Goal: Transaction & Acquisition: Obtain resource

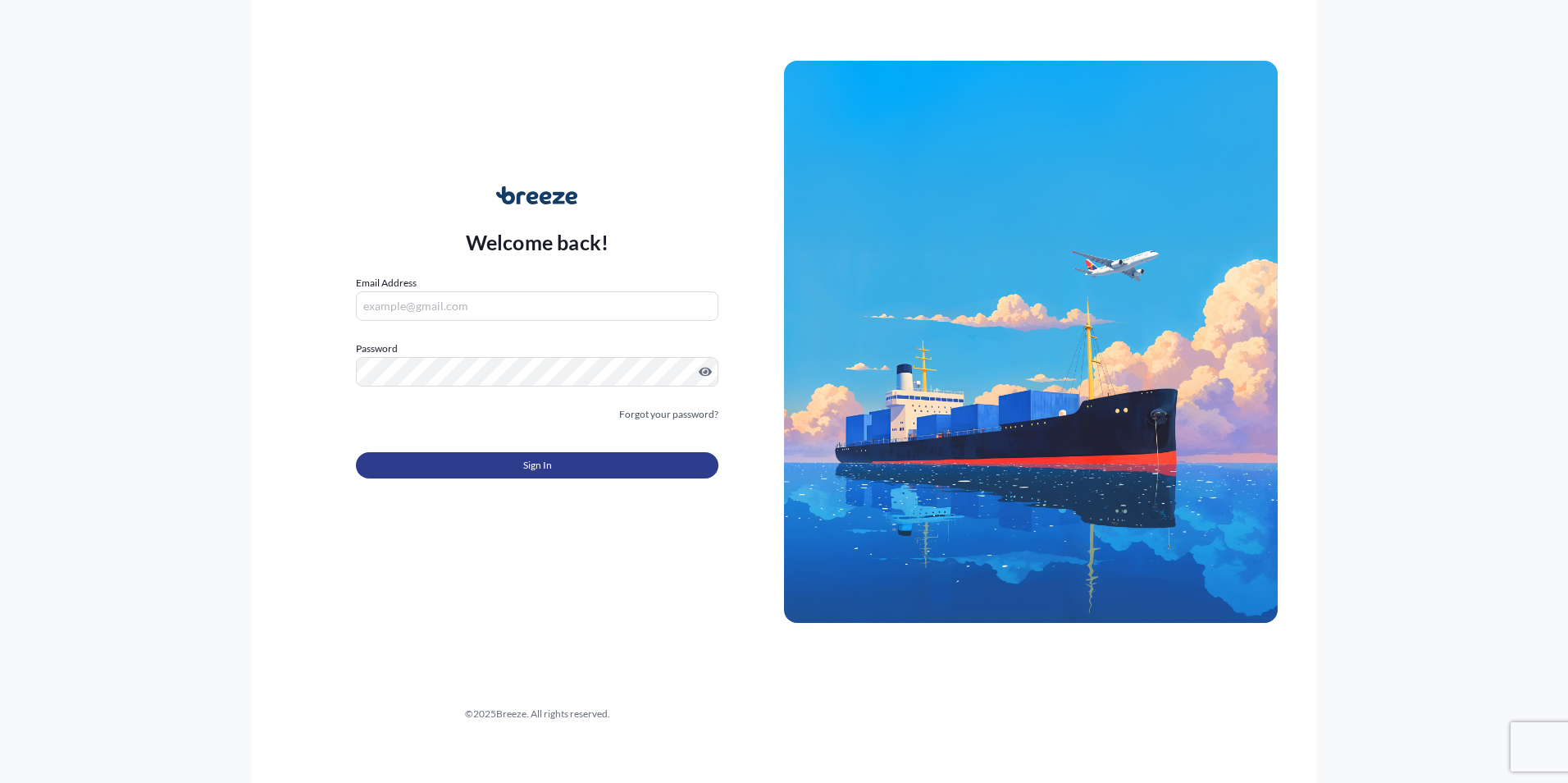
type input "[EMAIL_ADDRESS][DOMAIN_NAME]"
click at [674, 458] on button "Sign In" at bounding box center [536, 465] width 363 height 26
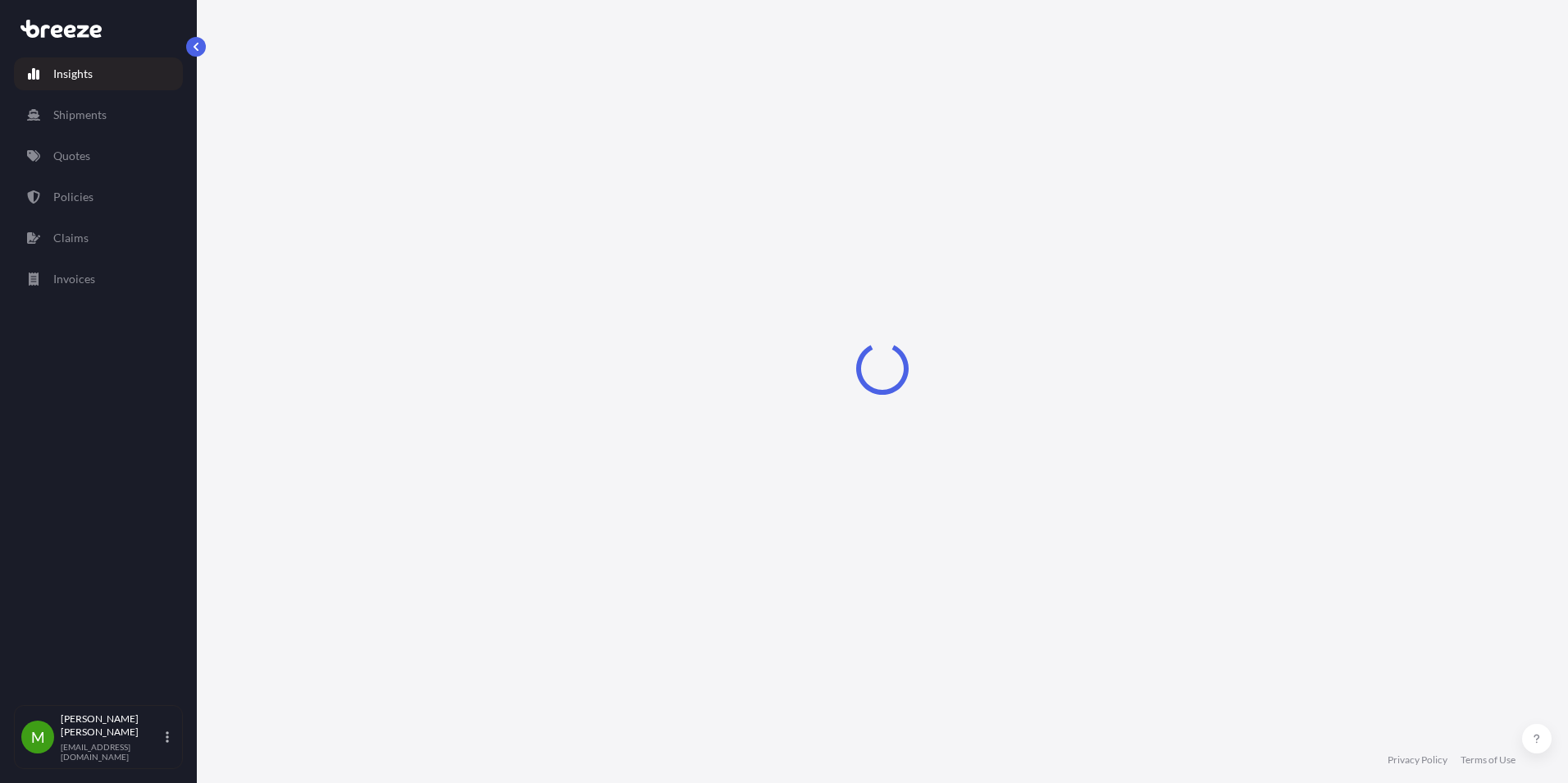
select select "2025"
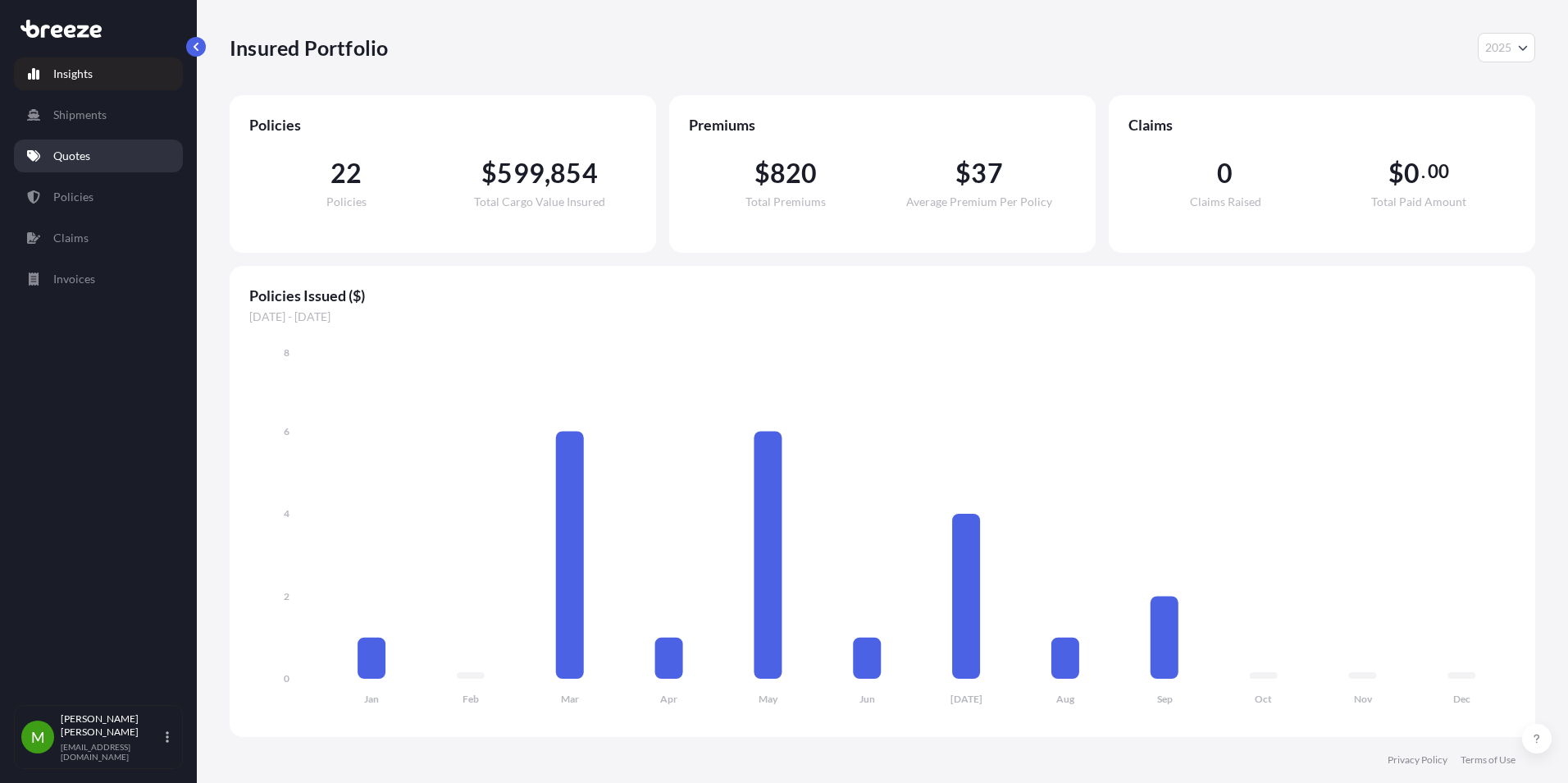
click at [87, 149] on p "Quotes" at bounding box center [71, 156] width 37 height 16
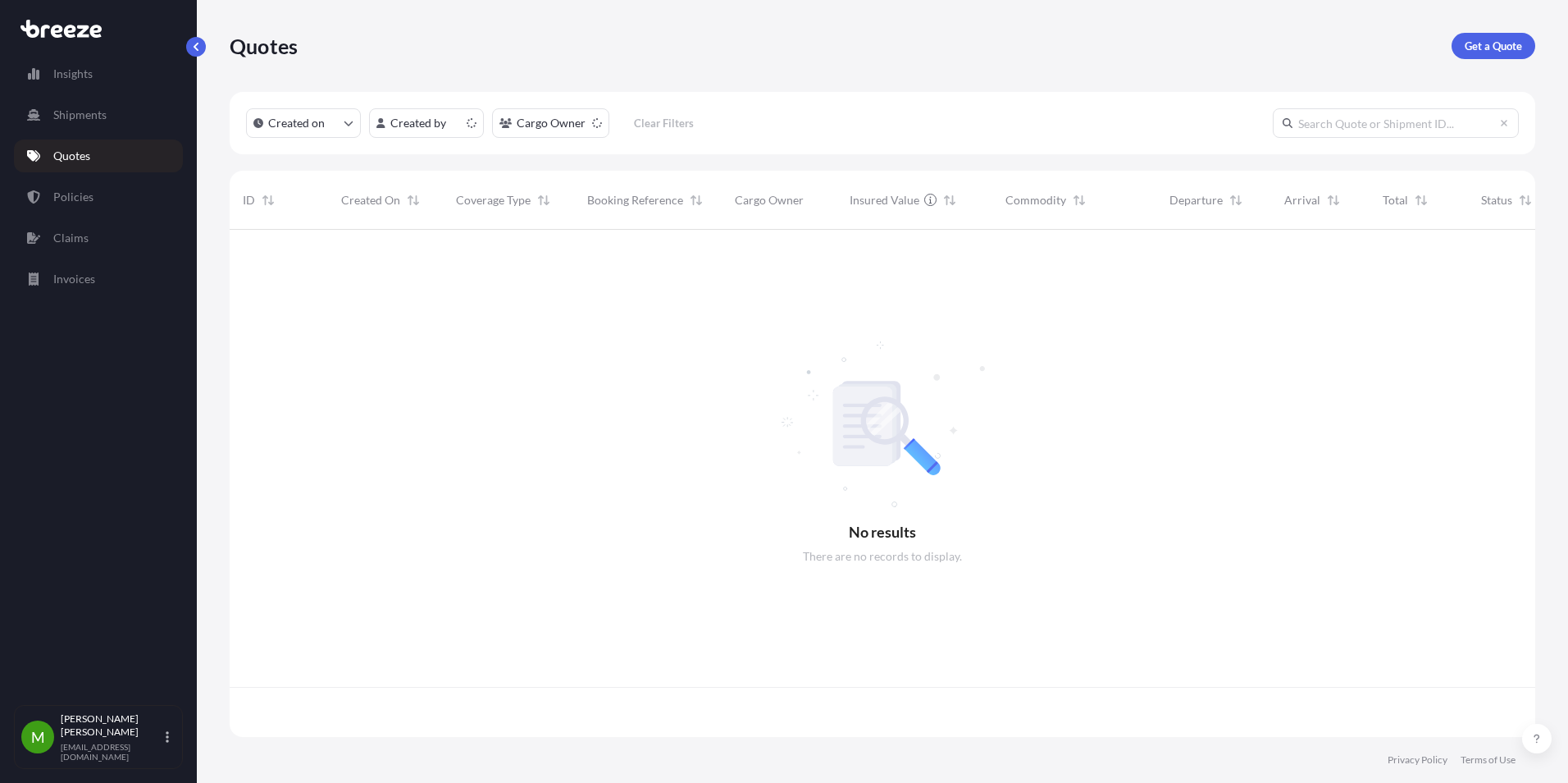
scroll to position [503, 1293]
click at [1508, 50] on p "Get a Quote" at bounding box center [1493, 46] width 57 height 16
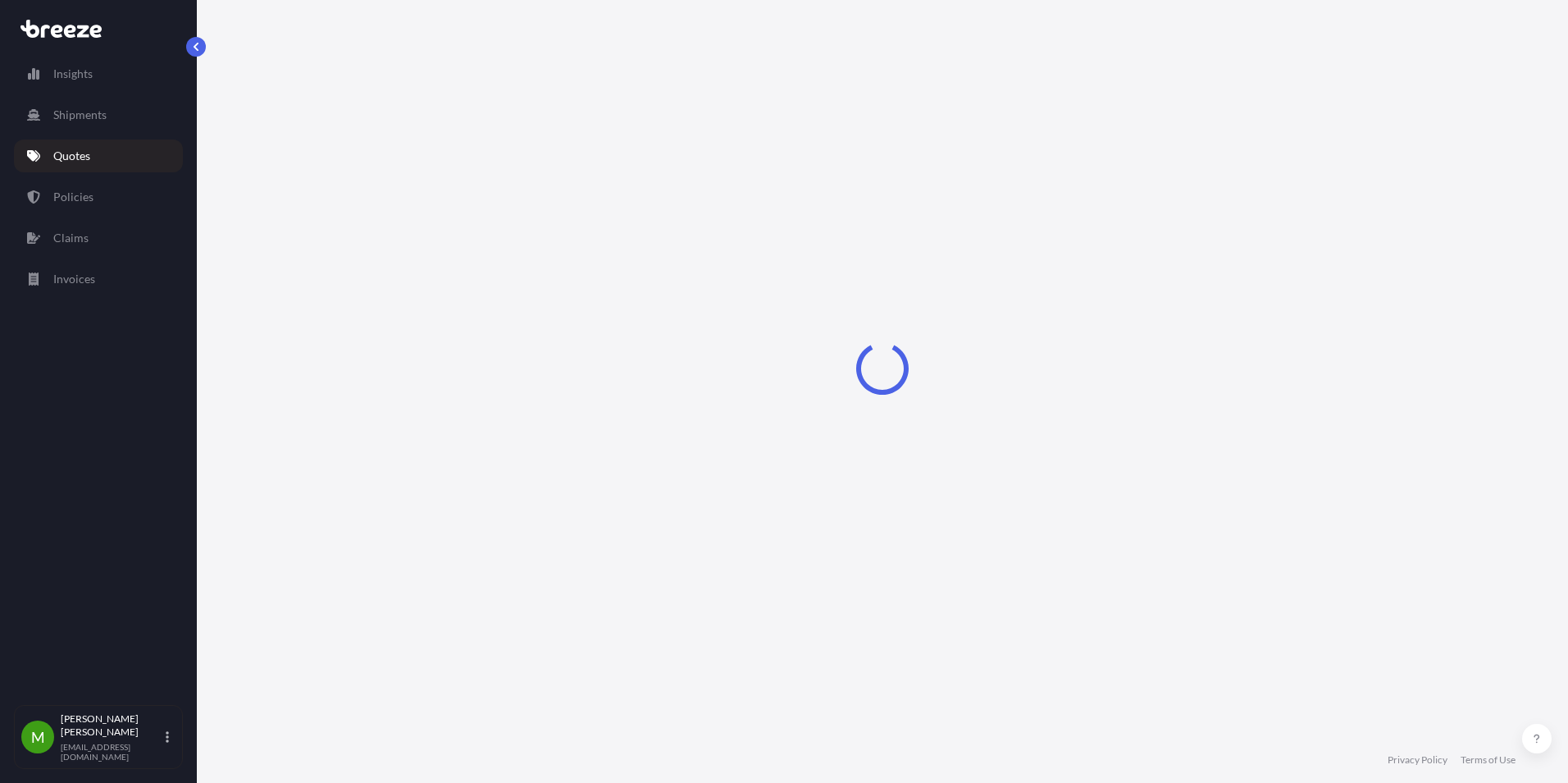
select select "Sea"
select select "1"
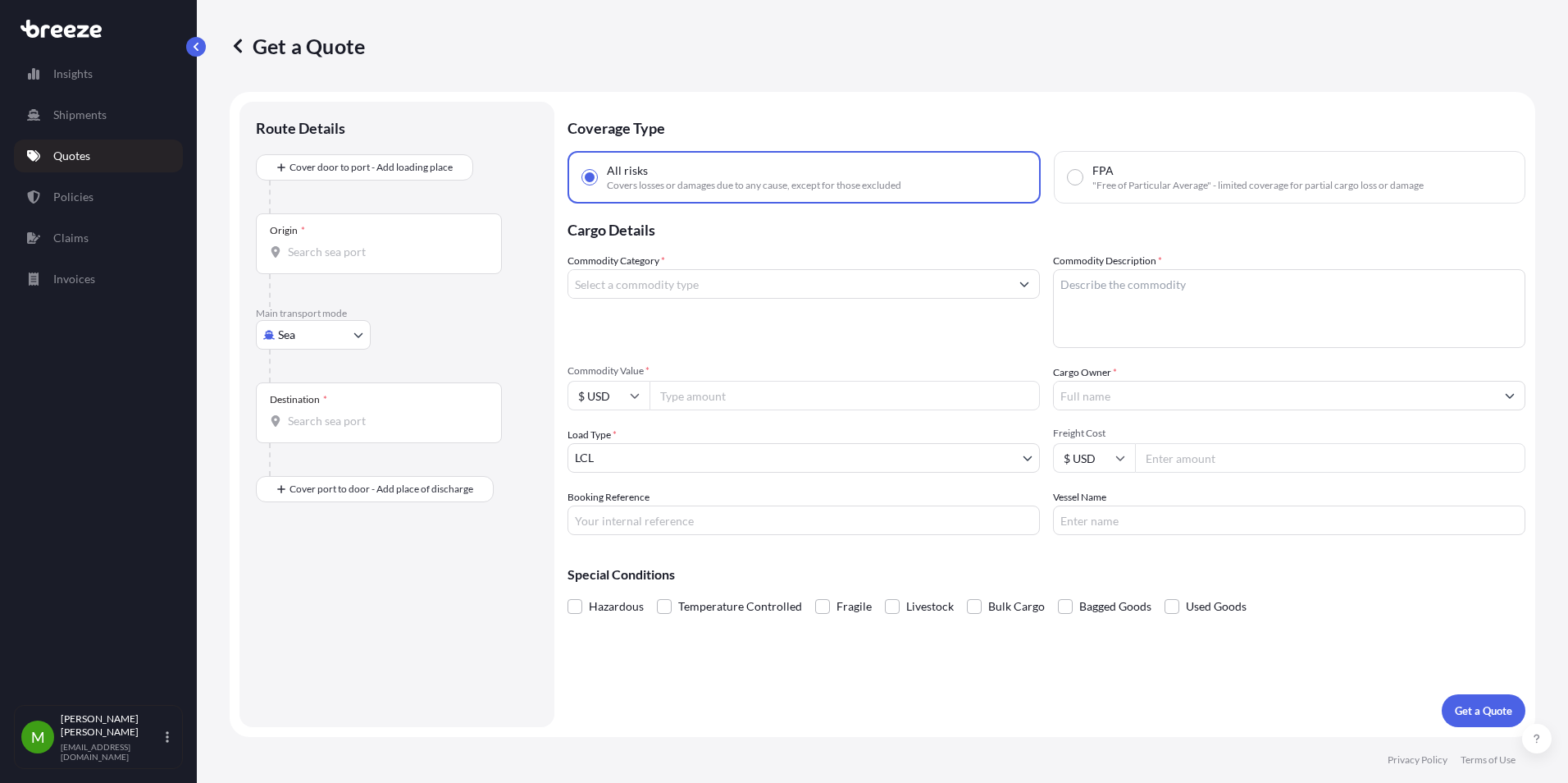
click at [303, 360] on div at bounding box center [402, 366] width 269 height 33
click at [299, 344] on body "Insights Shipments Quotes Policies Claims Invoices M [PERSON_NAME] [EMAIL_ADDRE…" at bounding box center [784, 392] width 1568 height 783
click at [303, 433] on span "Road" at bounding box center [300, 436] width 26 height 16
select select "Road"
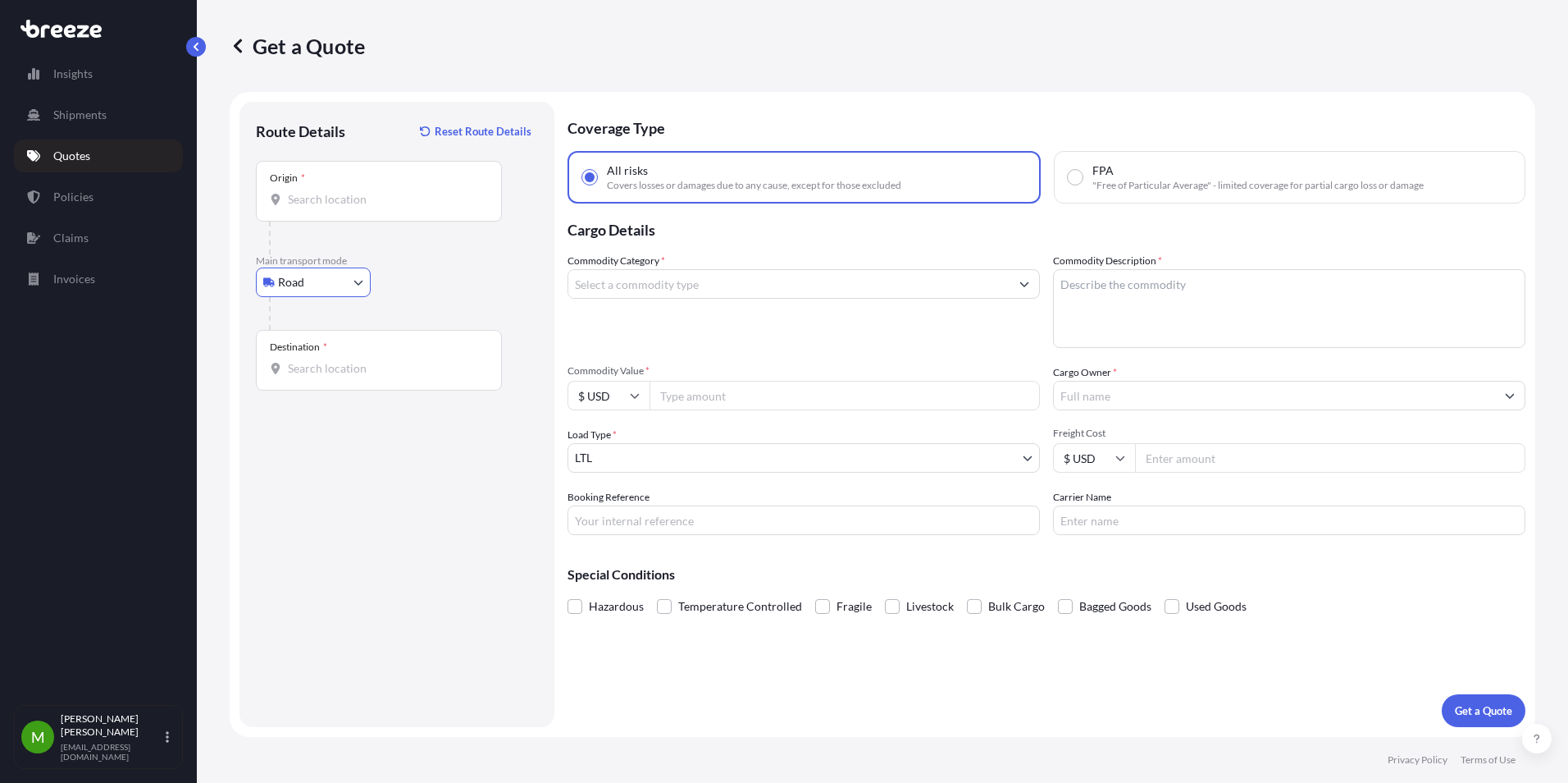
click at [310, 209] on div "Origin *" at bounding box center [379, 191] width 246 height 61
click at [310, 208] on input "Origin *" at bounding box center [385, 199] width 194 height 16
paste input "27045"
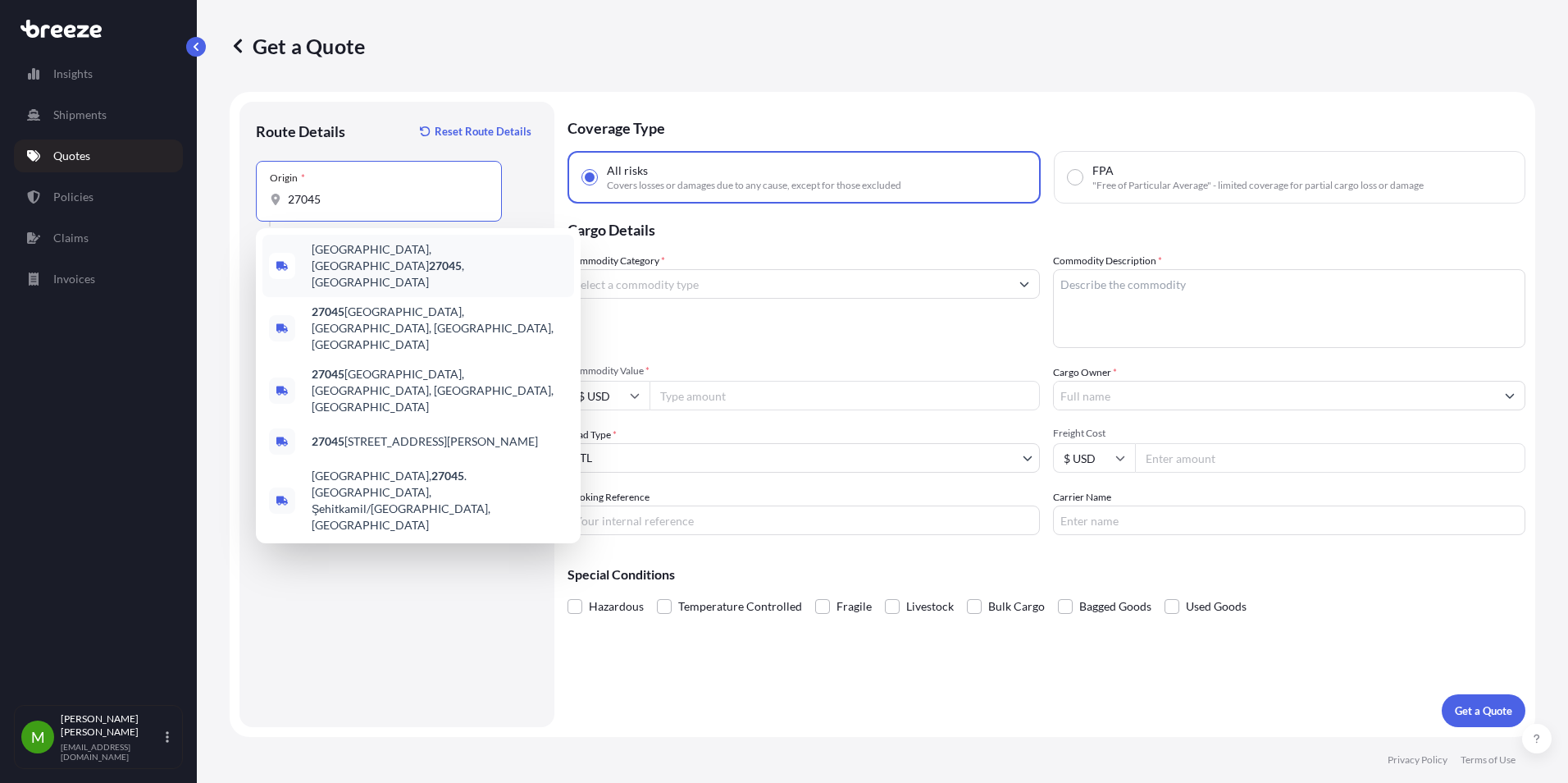
click at [333, 255] on span "[GEOGRAPHIC_DATA] , [GEOGRAPHIC_DATA]" at bounding box center [439, 265] width 256 height 49
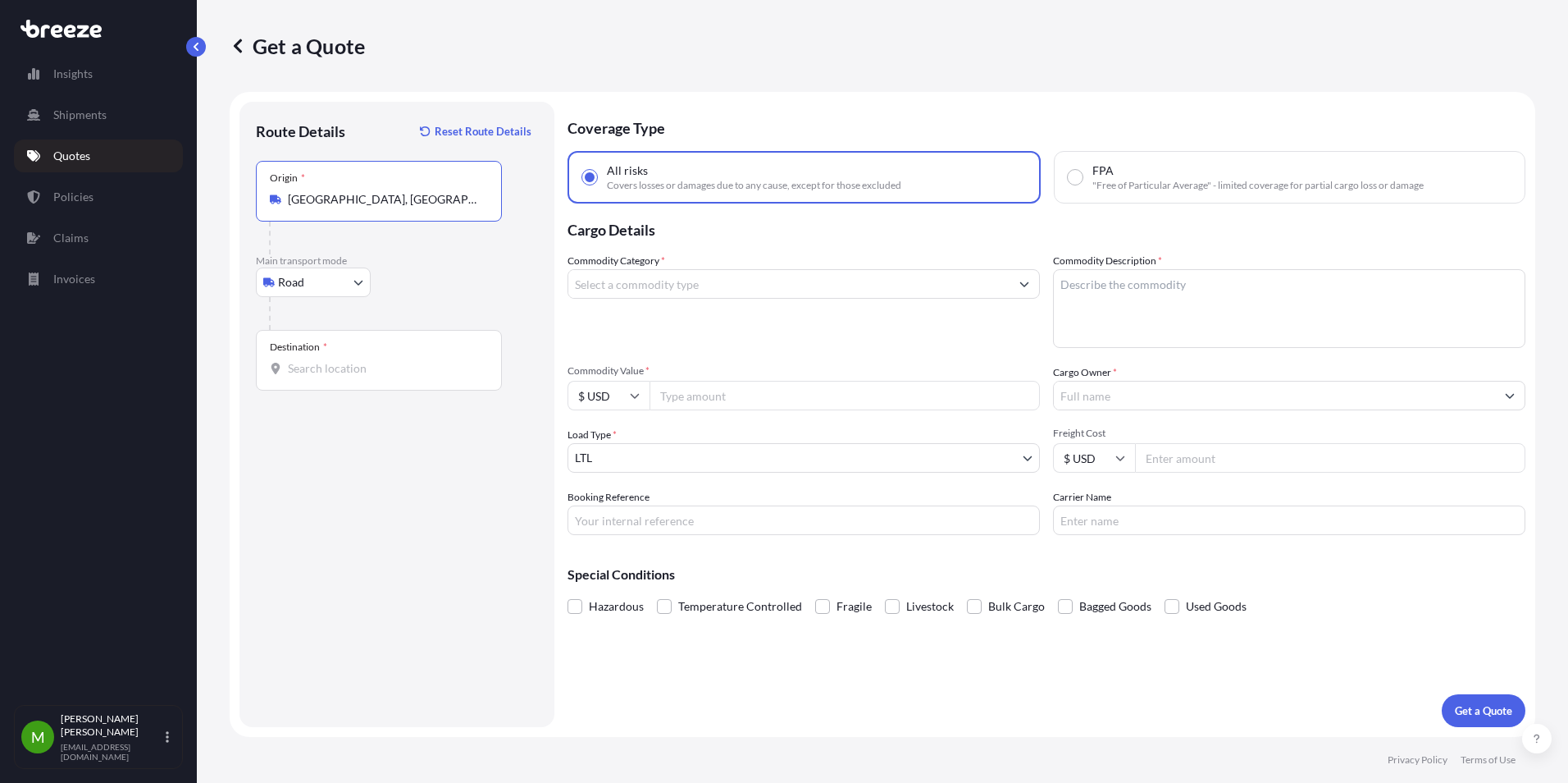
type input "[GEOGRAPHIC_DATA], [GEOGRAPHIC_DATA]"
click at [385, 358] on div "Destination *" at bounding box center [379, 360] width 246 height 61
click at [385, 361] on input "Destination *" at bounding box center [385, 369] width 194 height 16
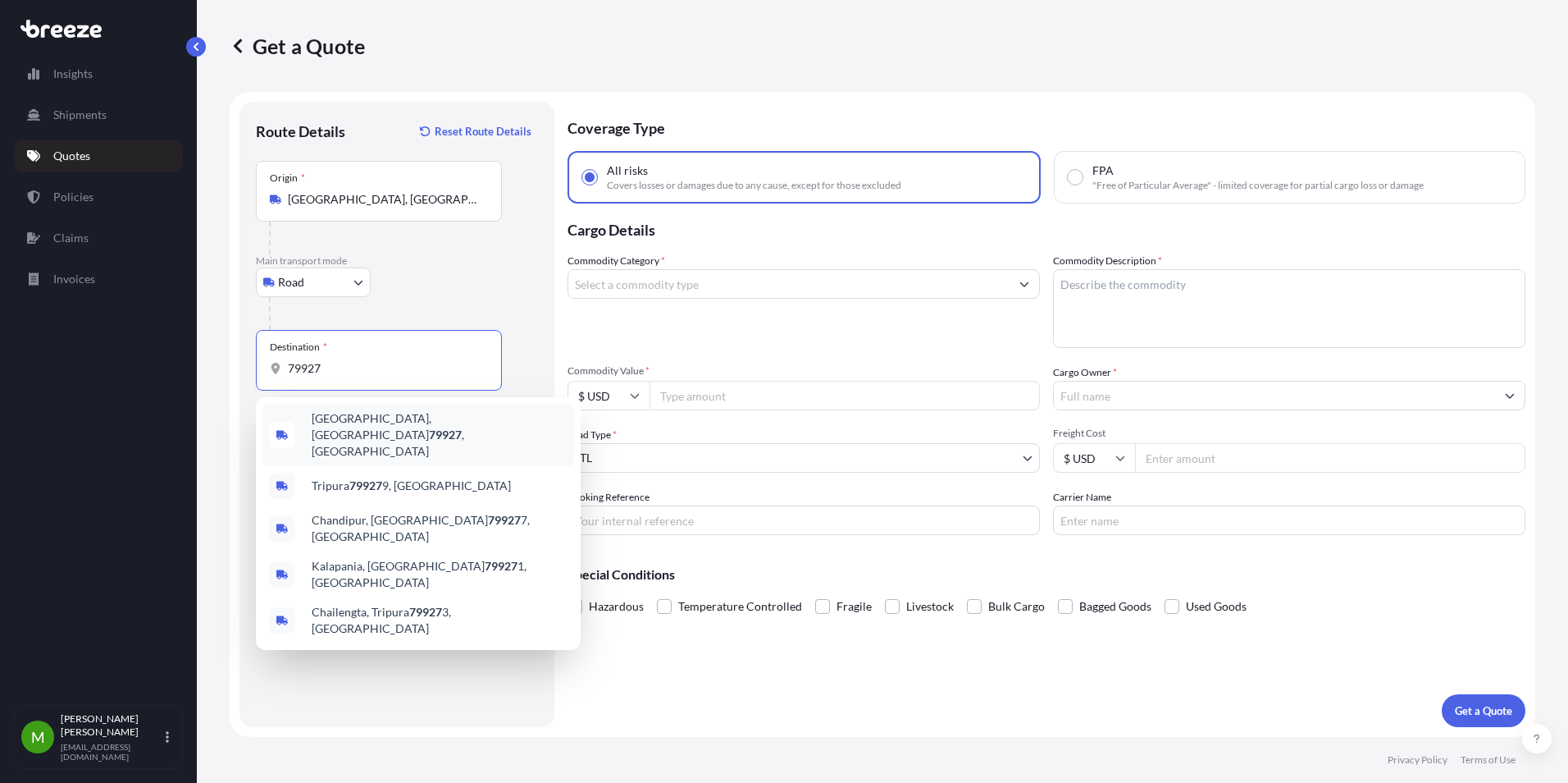
click at [379, 428] on span "[GEOGRAPHIC_DATA] , [GEOGRAPHIC_DATA]" at bounding box center [439, 434] width 256 height 49
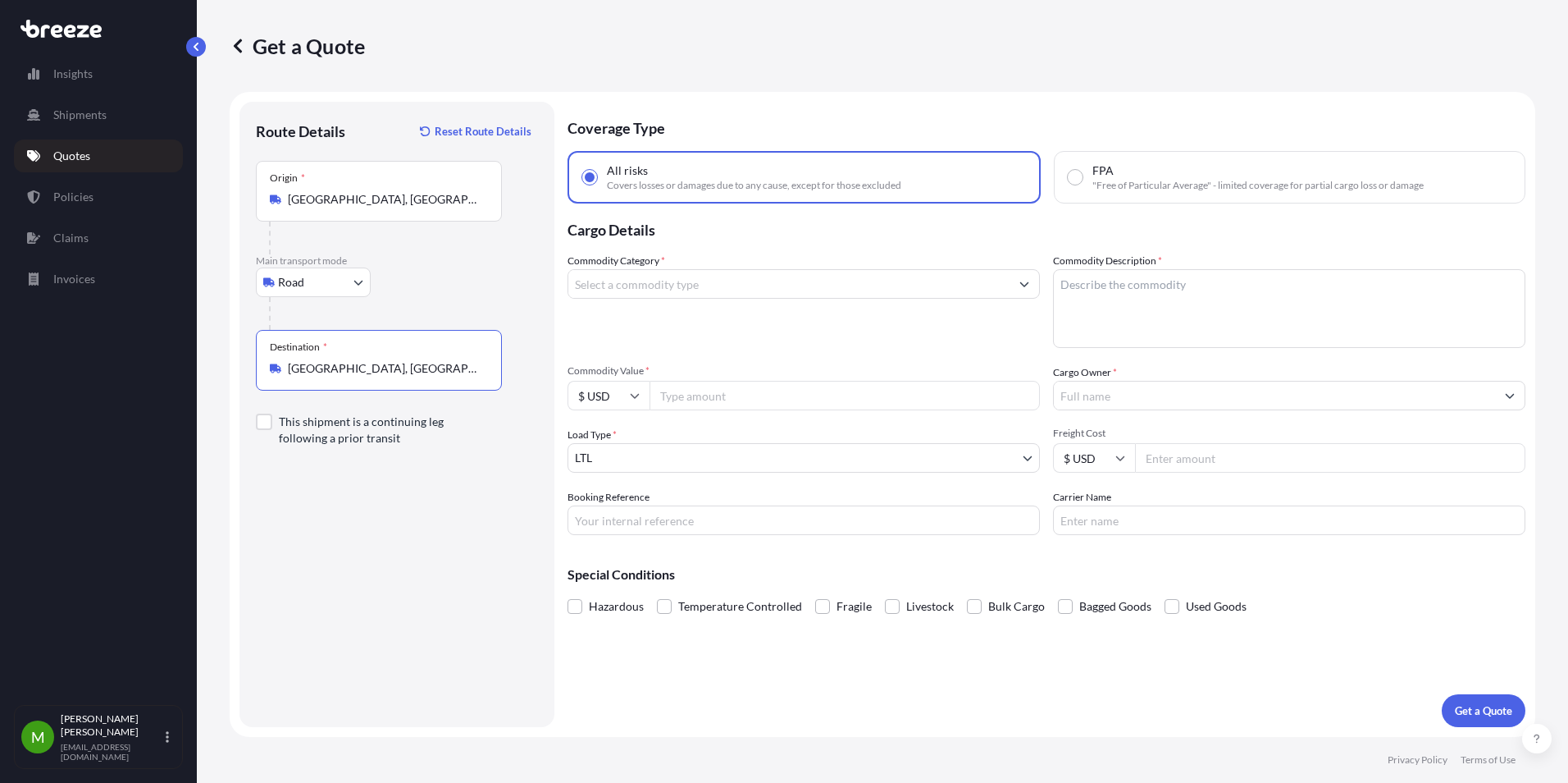
type input "[GEOGRAPHIC_DATA], [GEOGRAPHIC_DATA]"
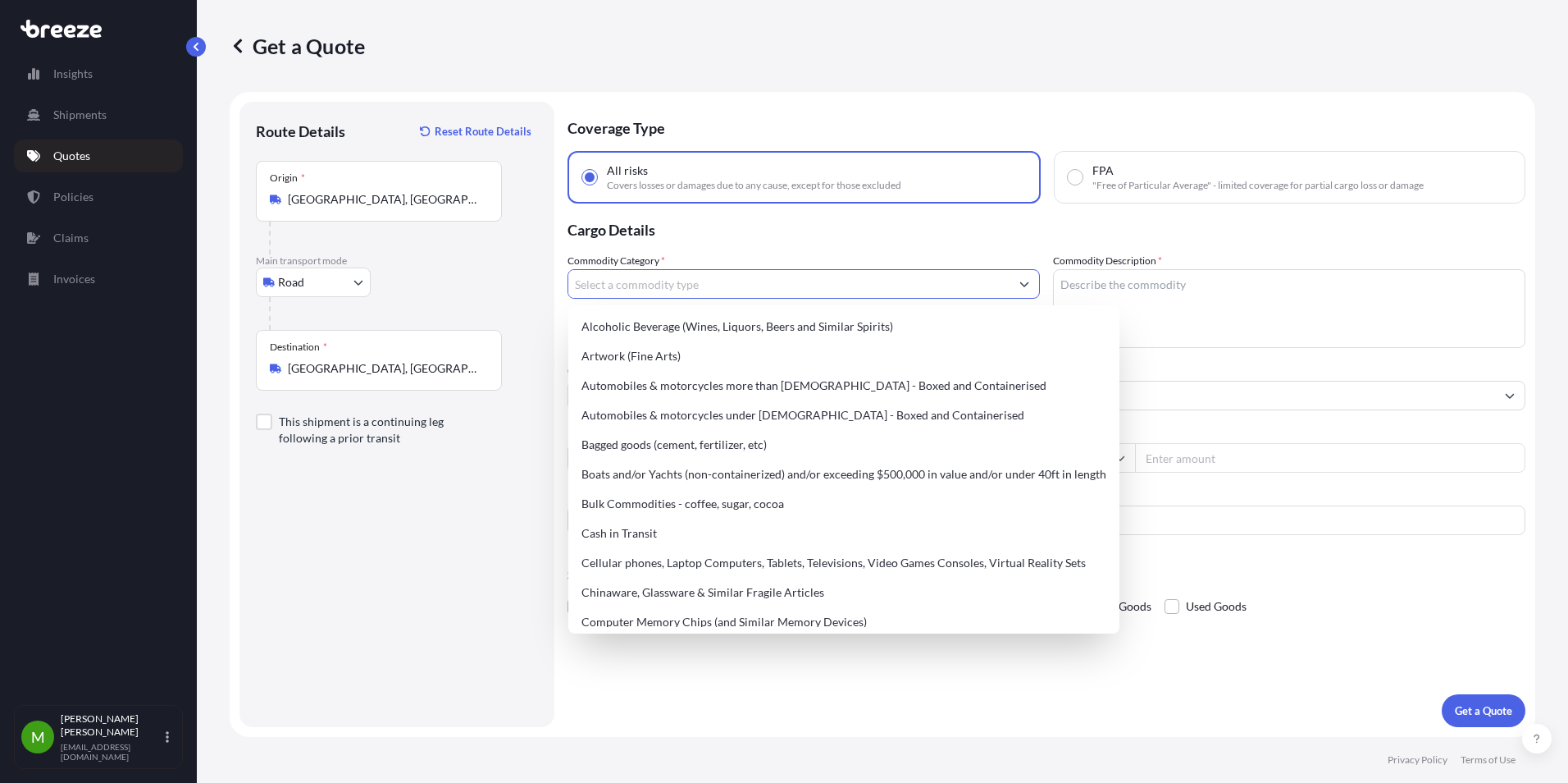
click at [630, 297] on input "Commodity Category *" at bounding box center [789, 284] width 441 height 30
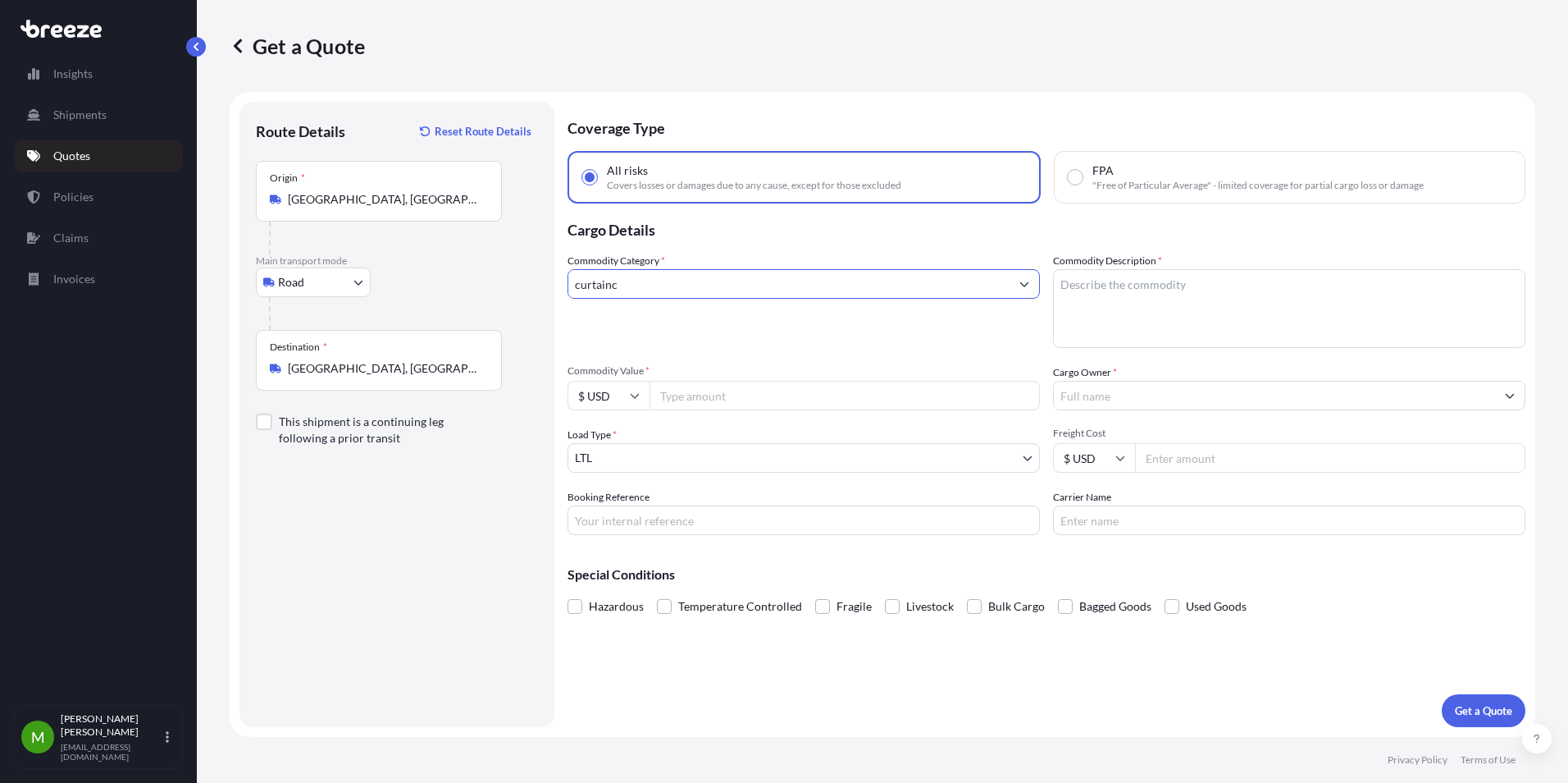
click at [623, 283] on input "curtainc" at bounding box center [789, 284] width 441 height 30
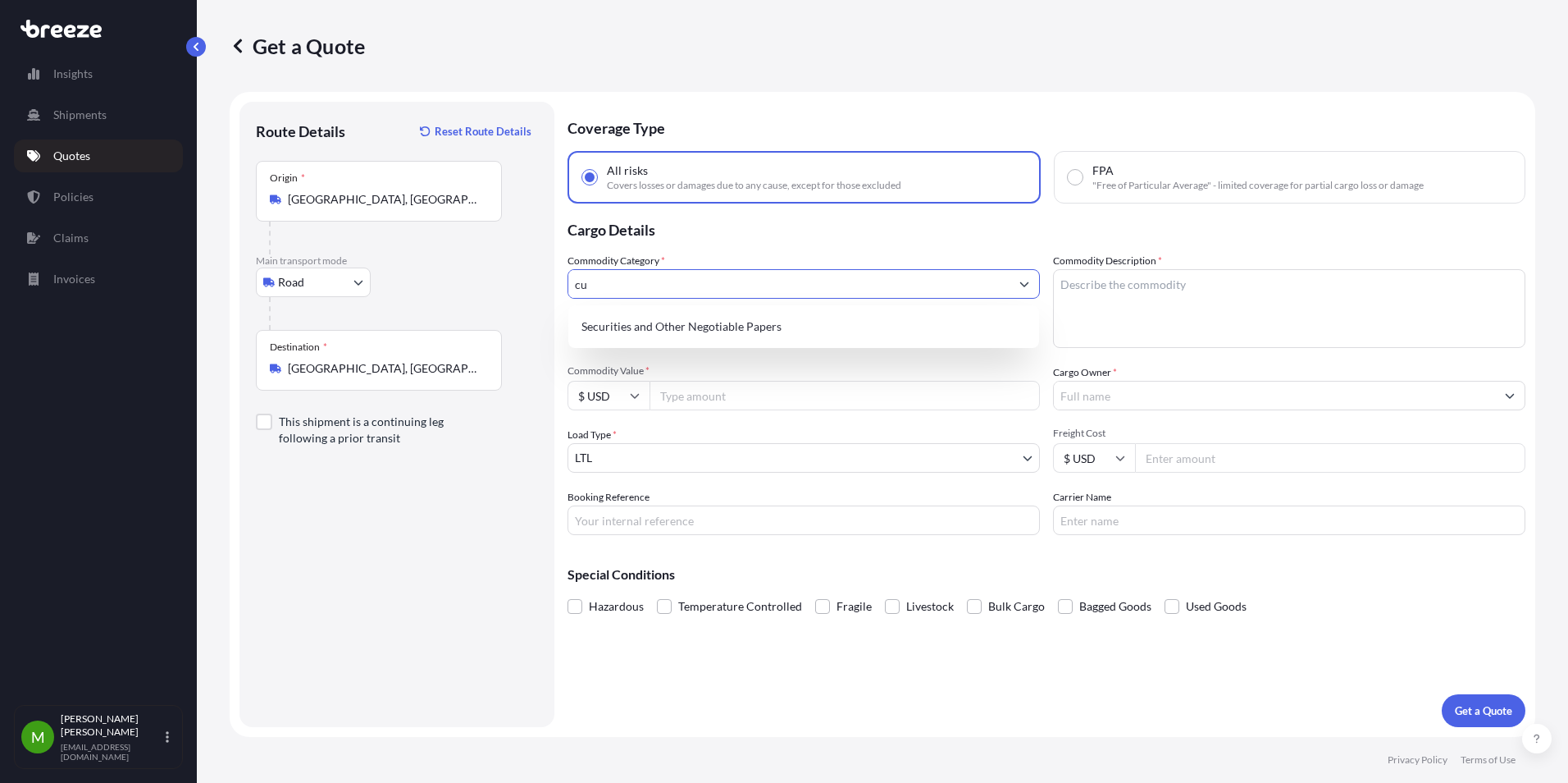
type input "c"
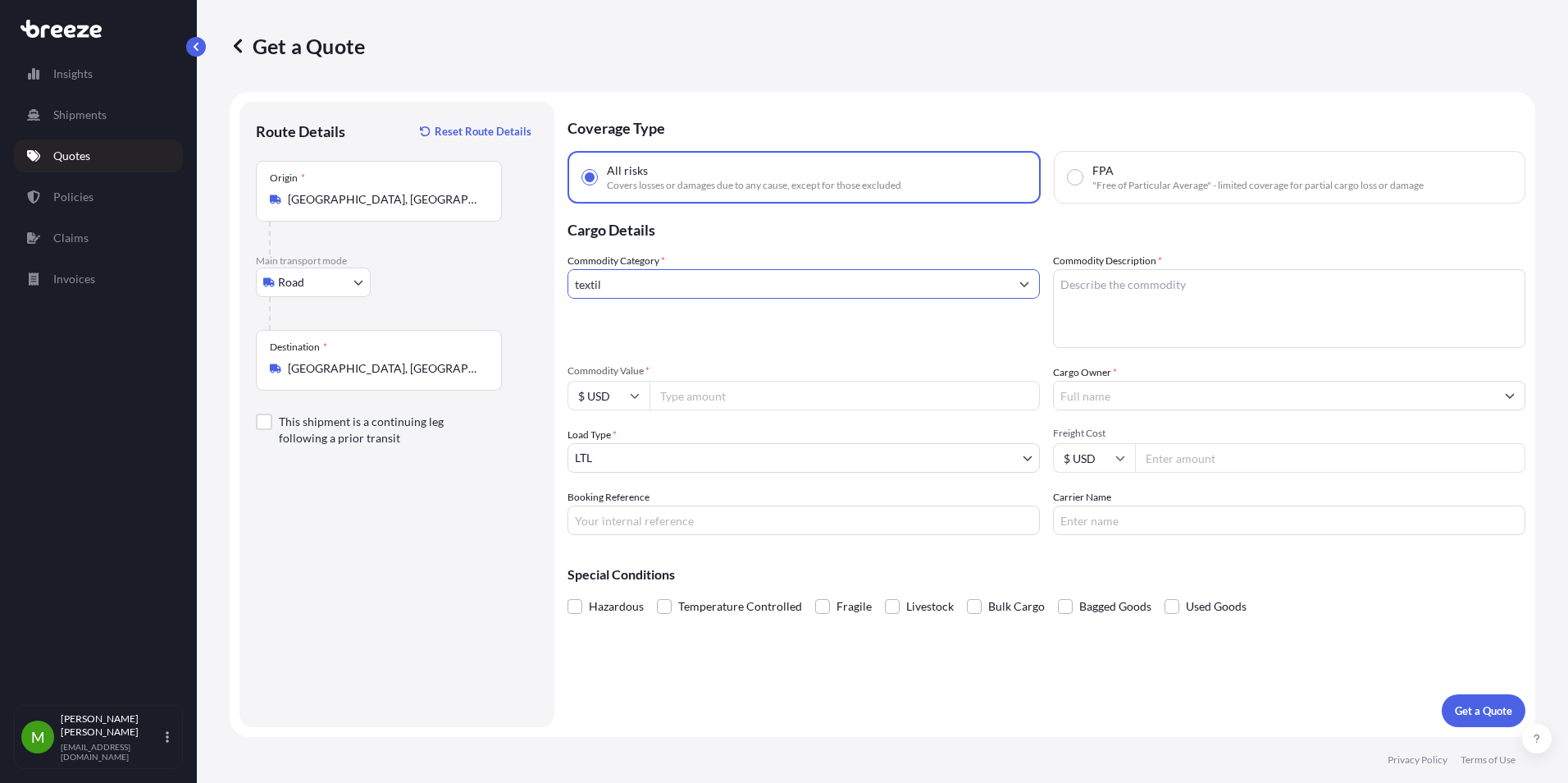
click at [623, 283] on input "textil" at bounding box center [789, 284] width 441 height 30
click at [1009, 278] on input "textil" at bounding box center [789, 284] width 441 height 30
click at [1026, 284] on icon "Show suggestions" at bounding box center [1025, 284] width 10 height 10
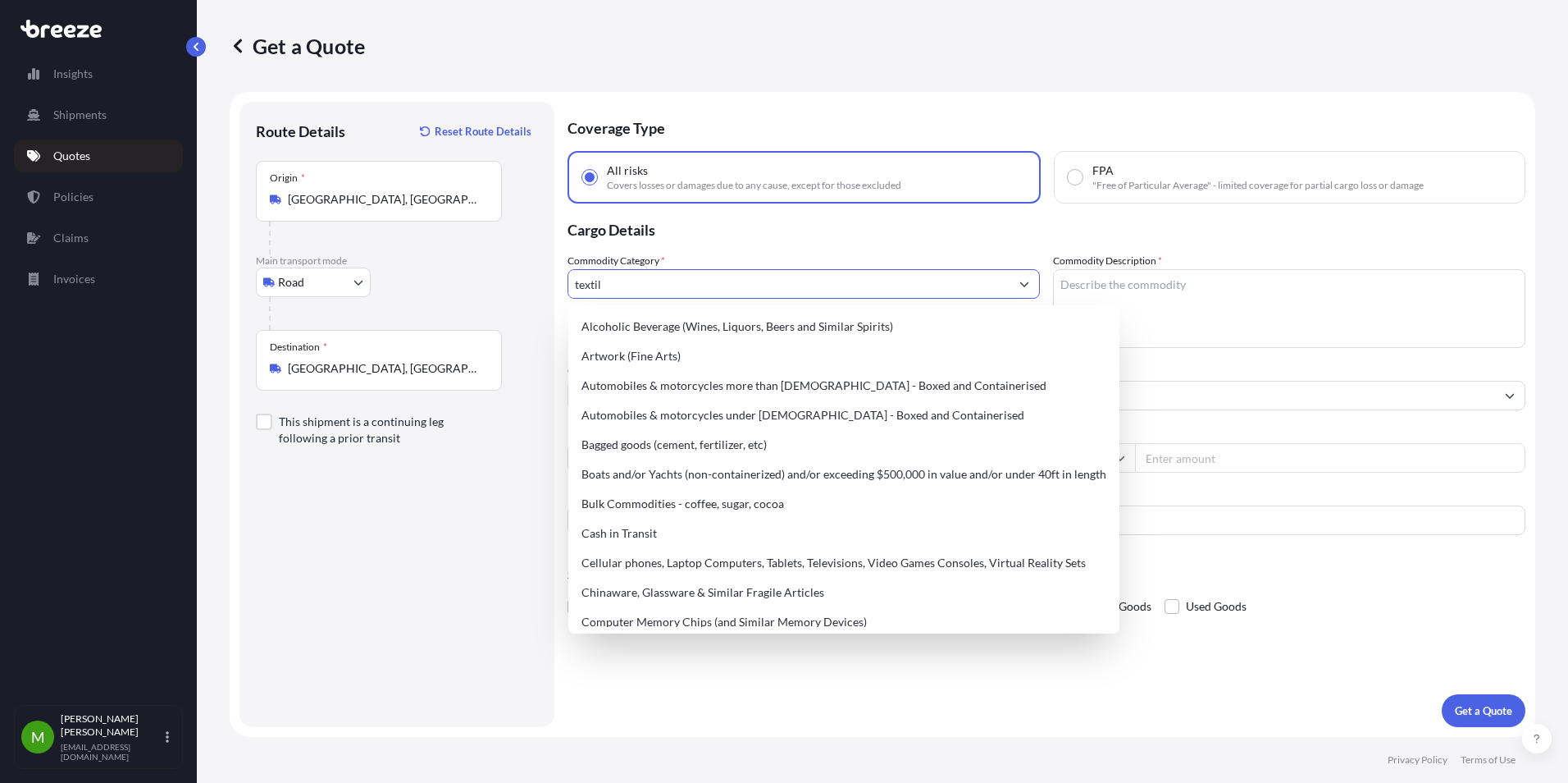
click at [893, 285] on input "textil" at bounding box center [789, 284] width 441 height 30
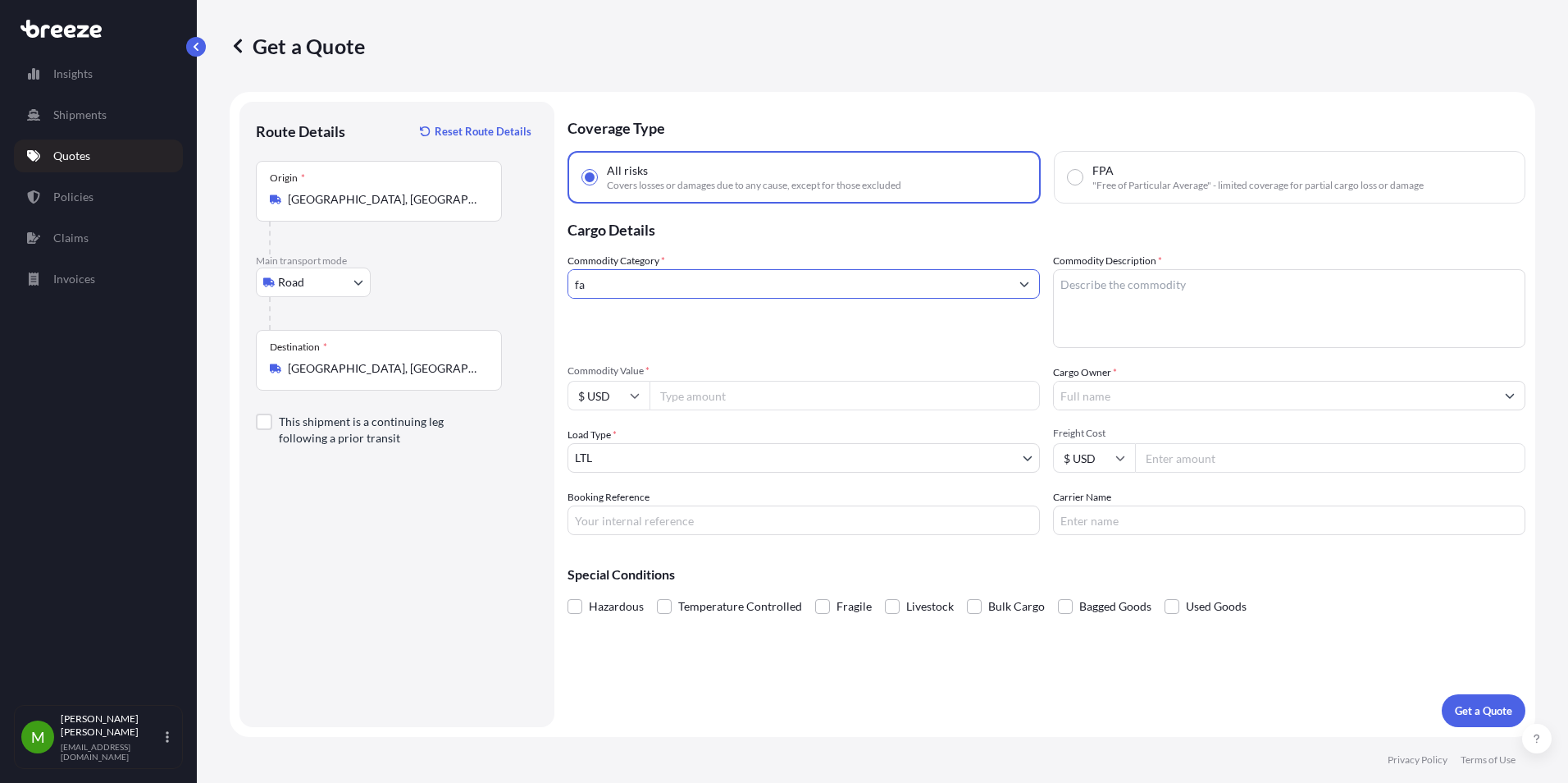
type input "f"
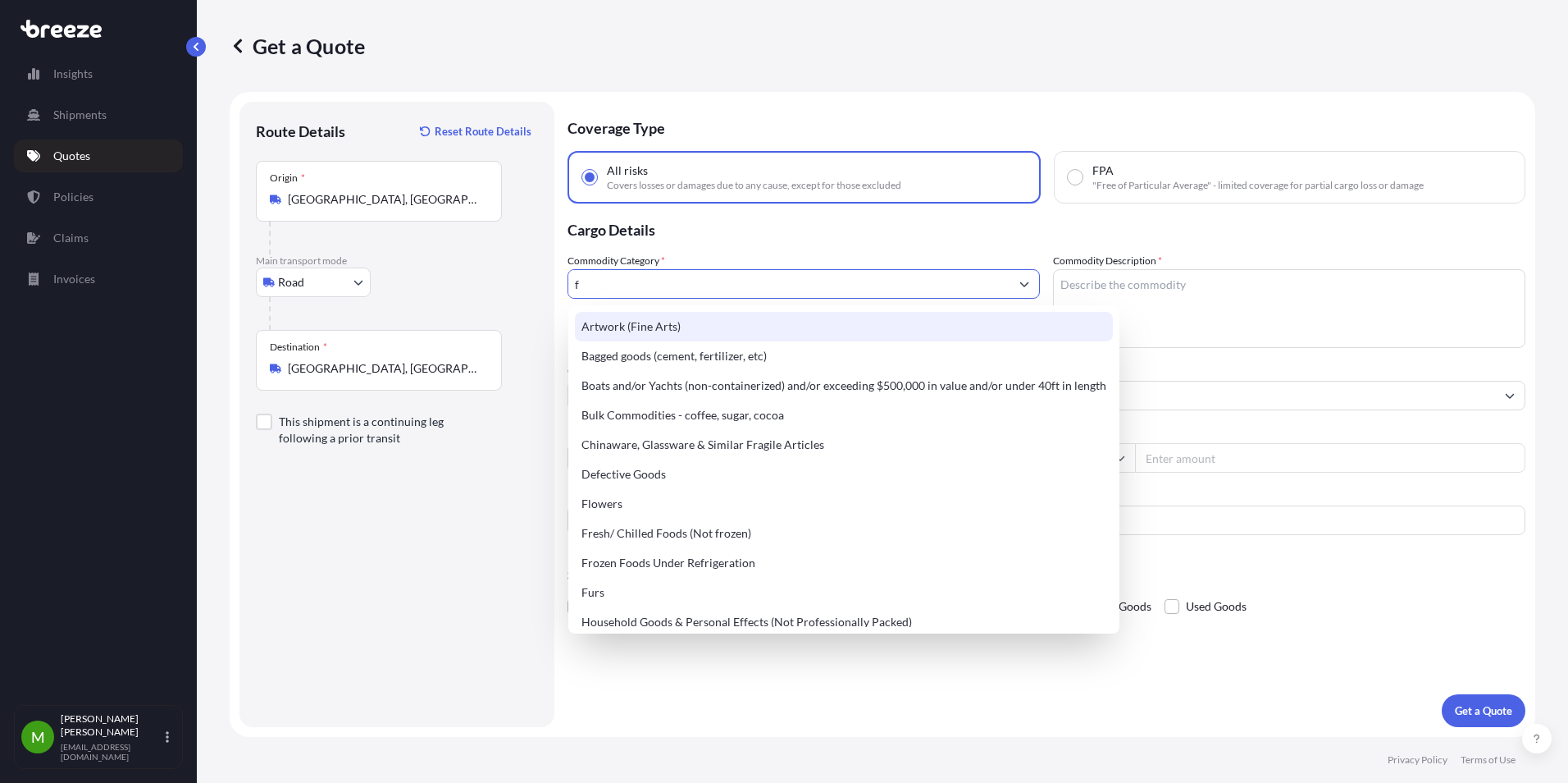
click at [843, 283] on input "f" at bounding box center [789, 284] width 441 height 30
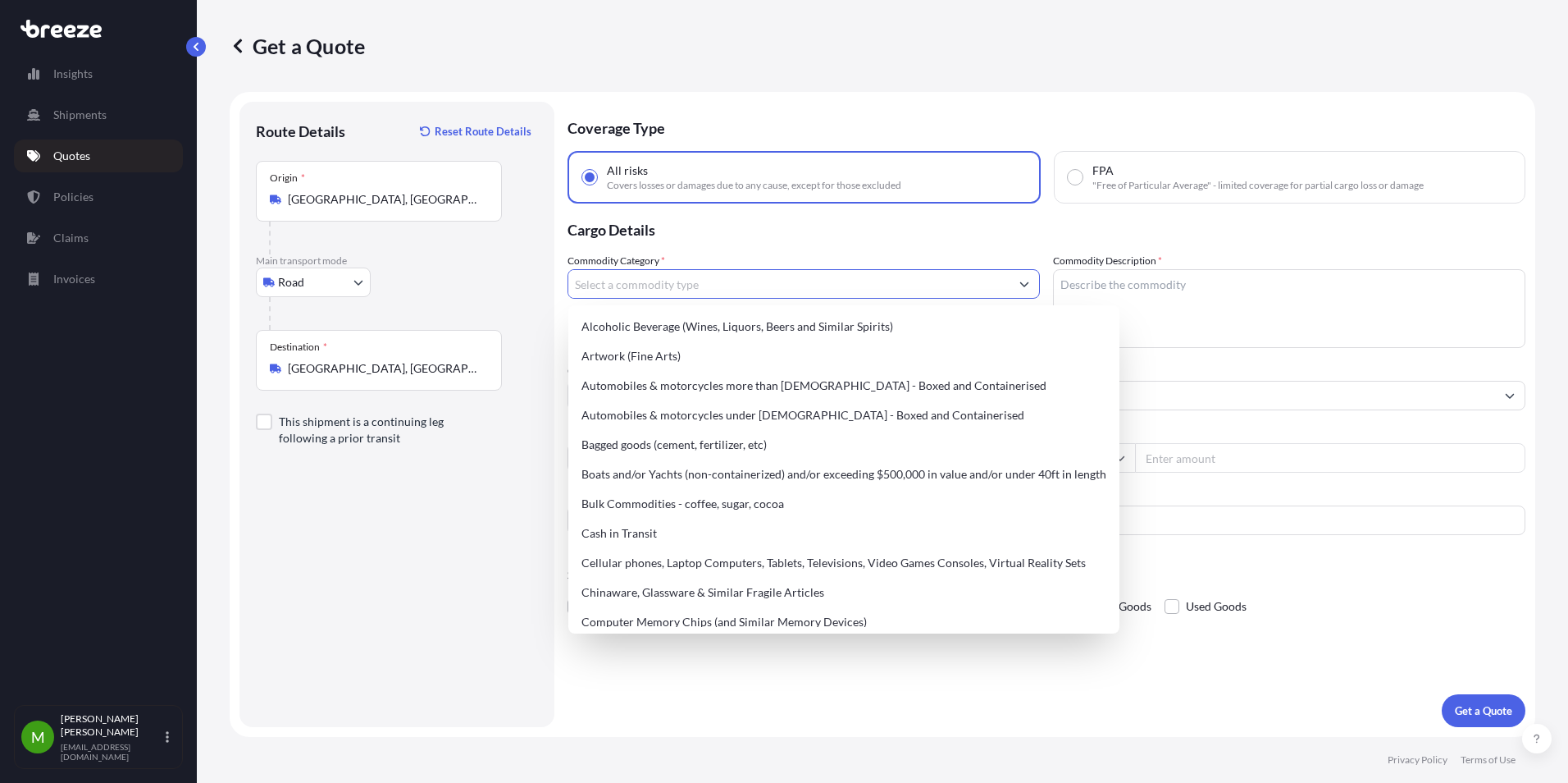
type input "c"
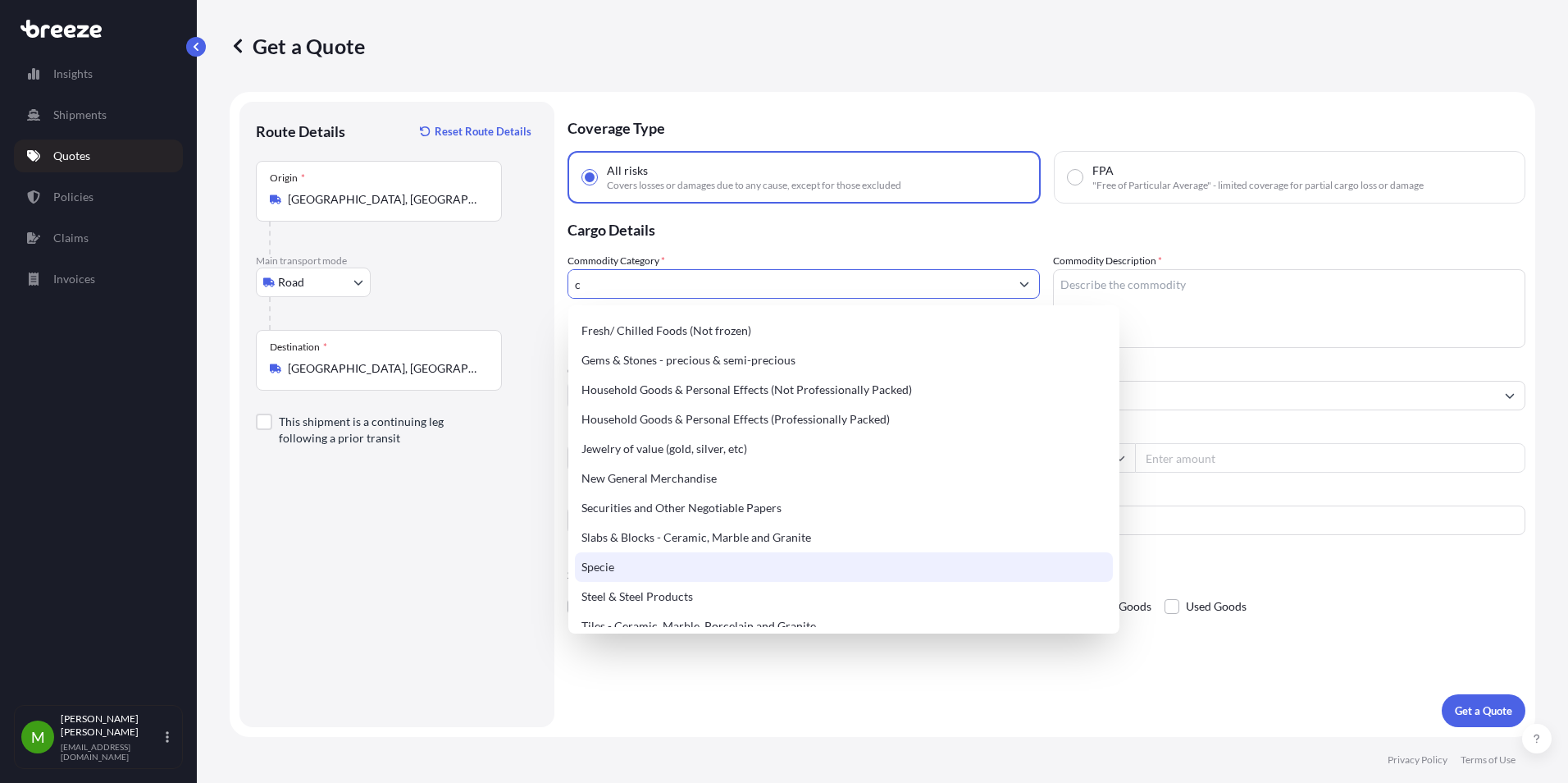
scroll to position [352, 0]
click at [686, 283] on input "c" at bounding box center [789, 284] width 441 height 30
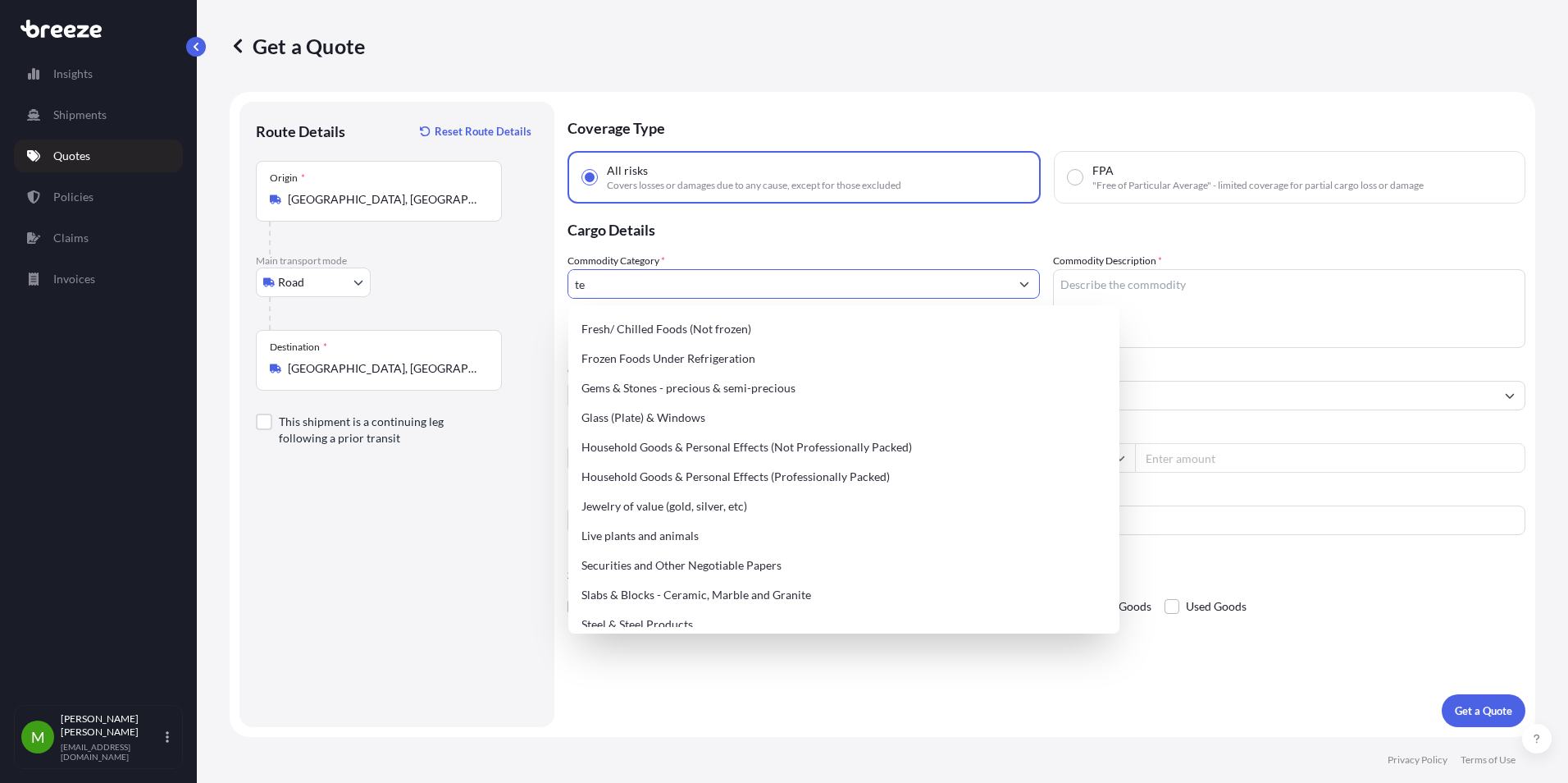
scroll to position [0, 0]
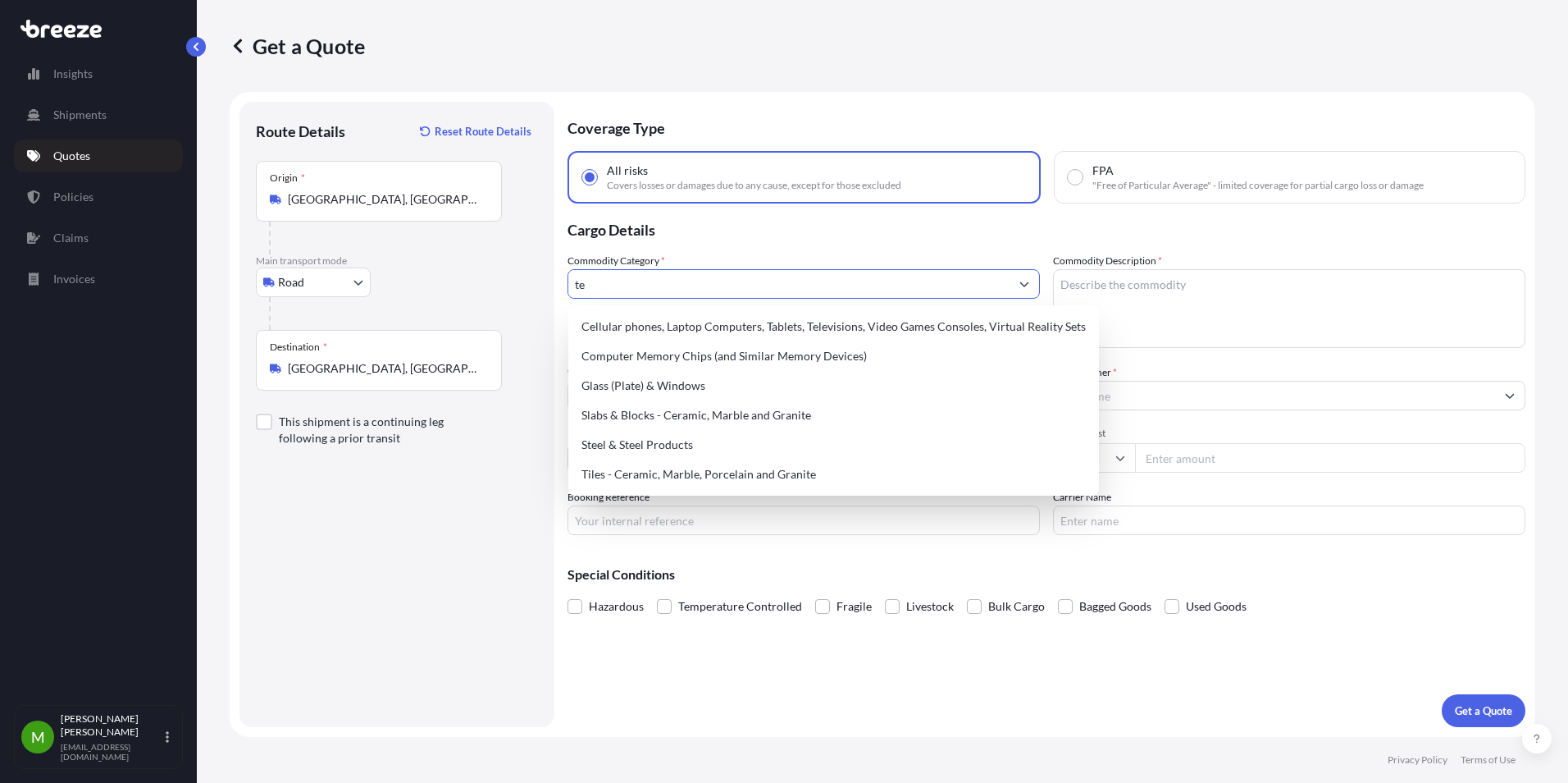
type input "t"
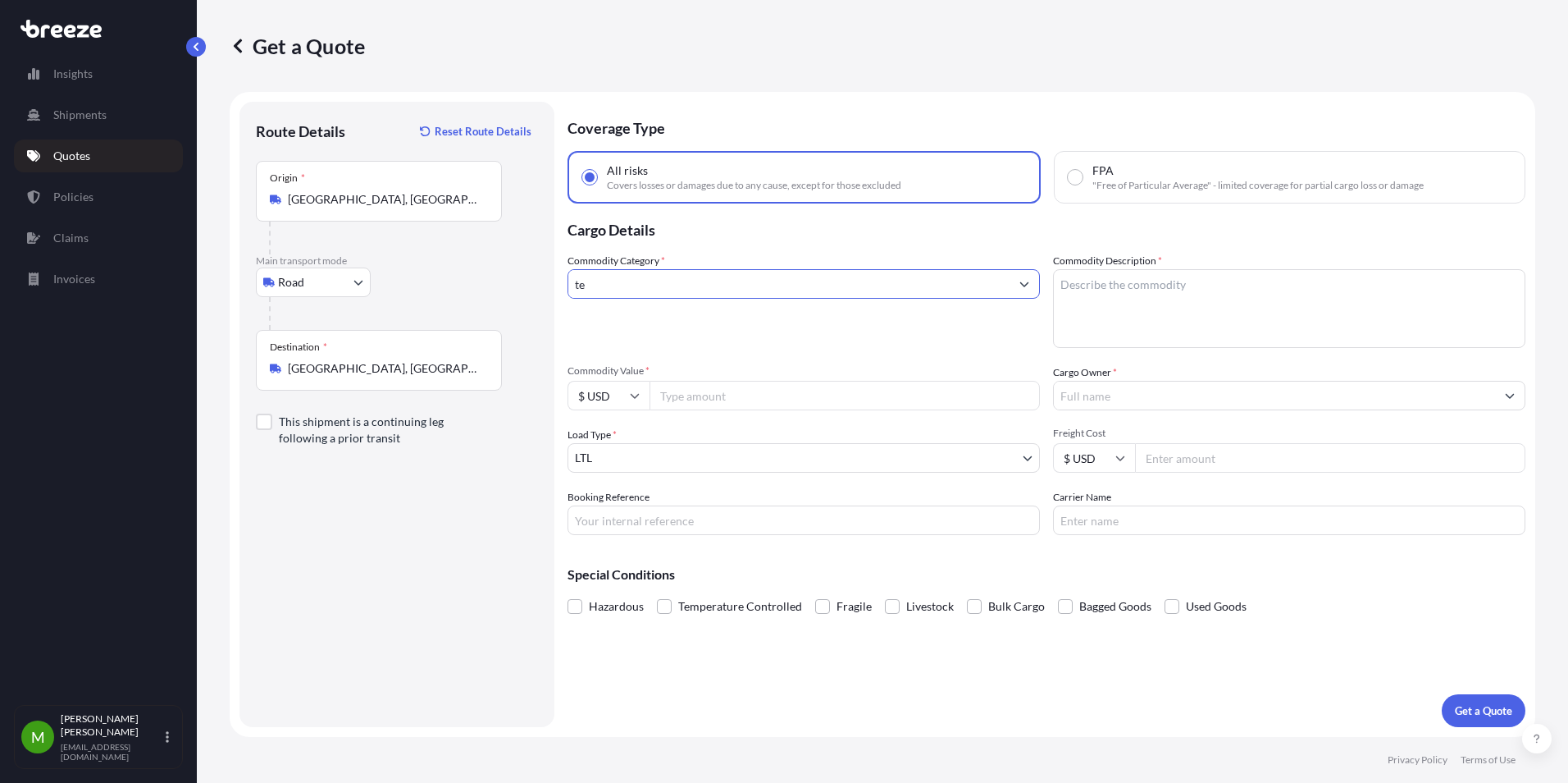
type input "t"
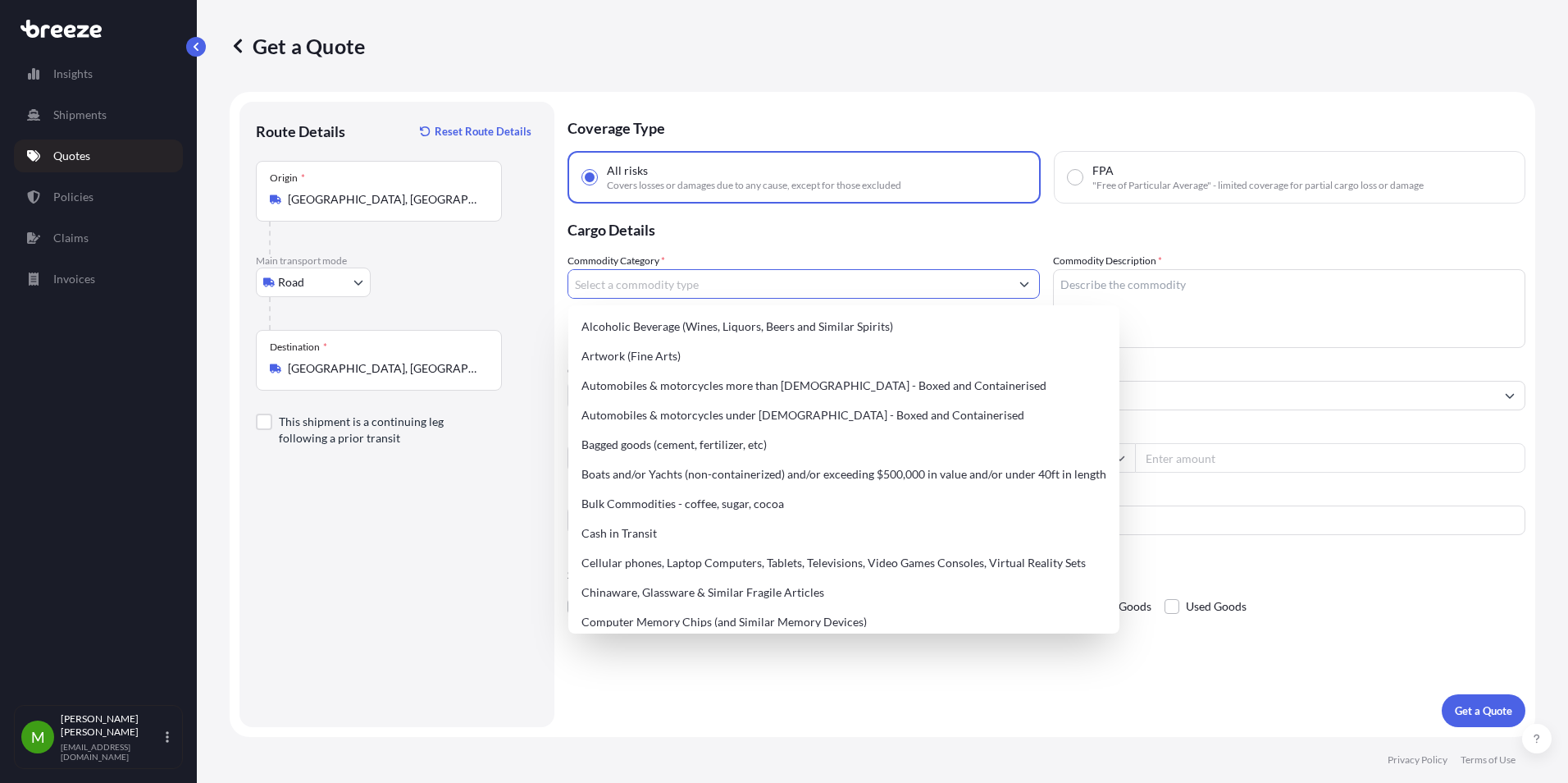
type input "c"
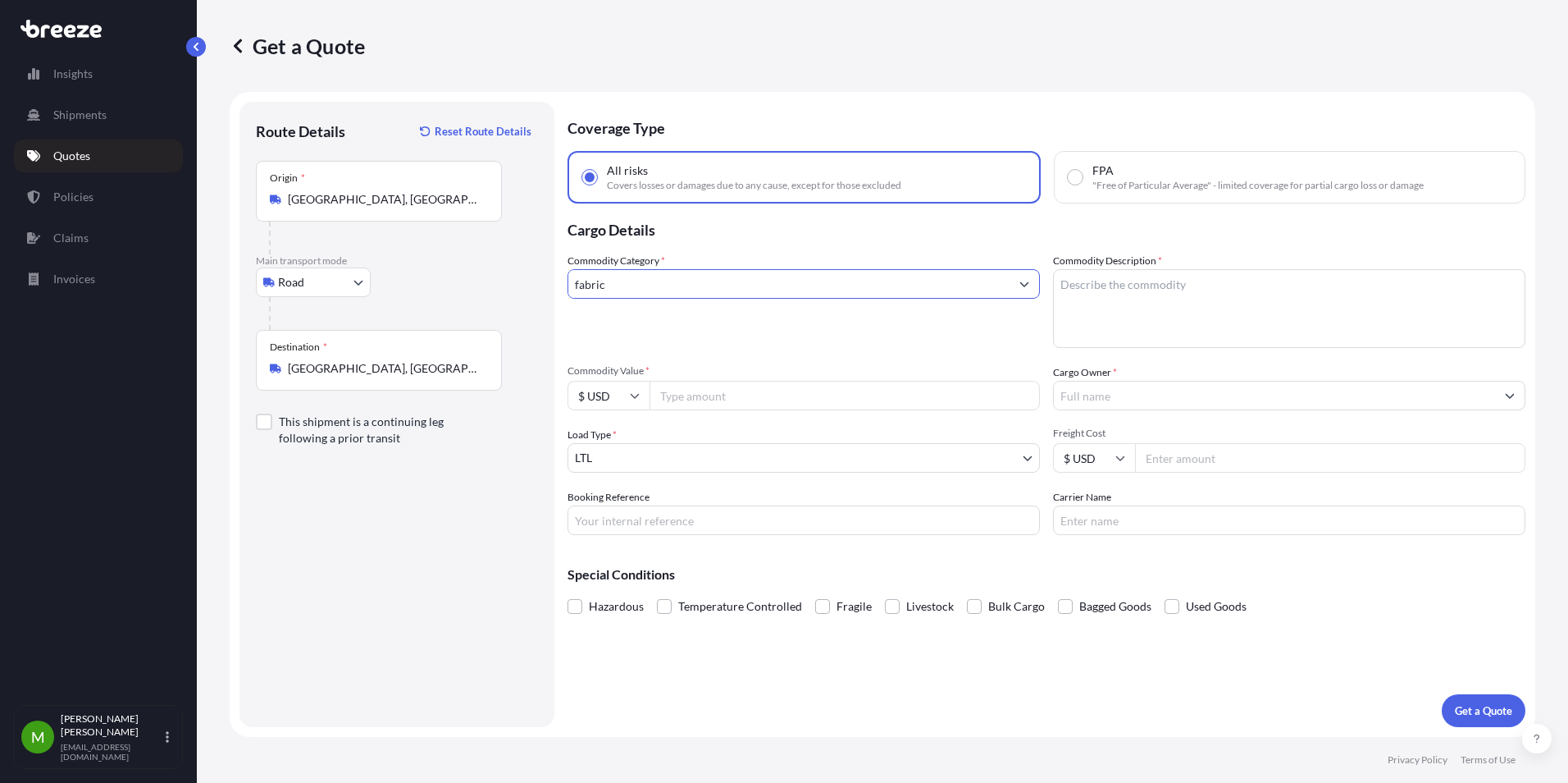
type input "fabric"
click at [1138, 299] on textarea "Commodity Description *" at bounding box center [1289, 308] width 472 height 79
type textarea "Fabric"
click at [1111, 406] on input "Cargo Owner *" at bounding box center [1274, 395] width 441 height 30
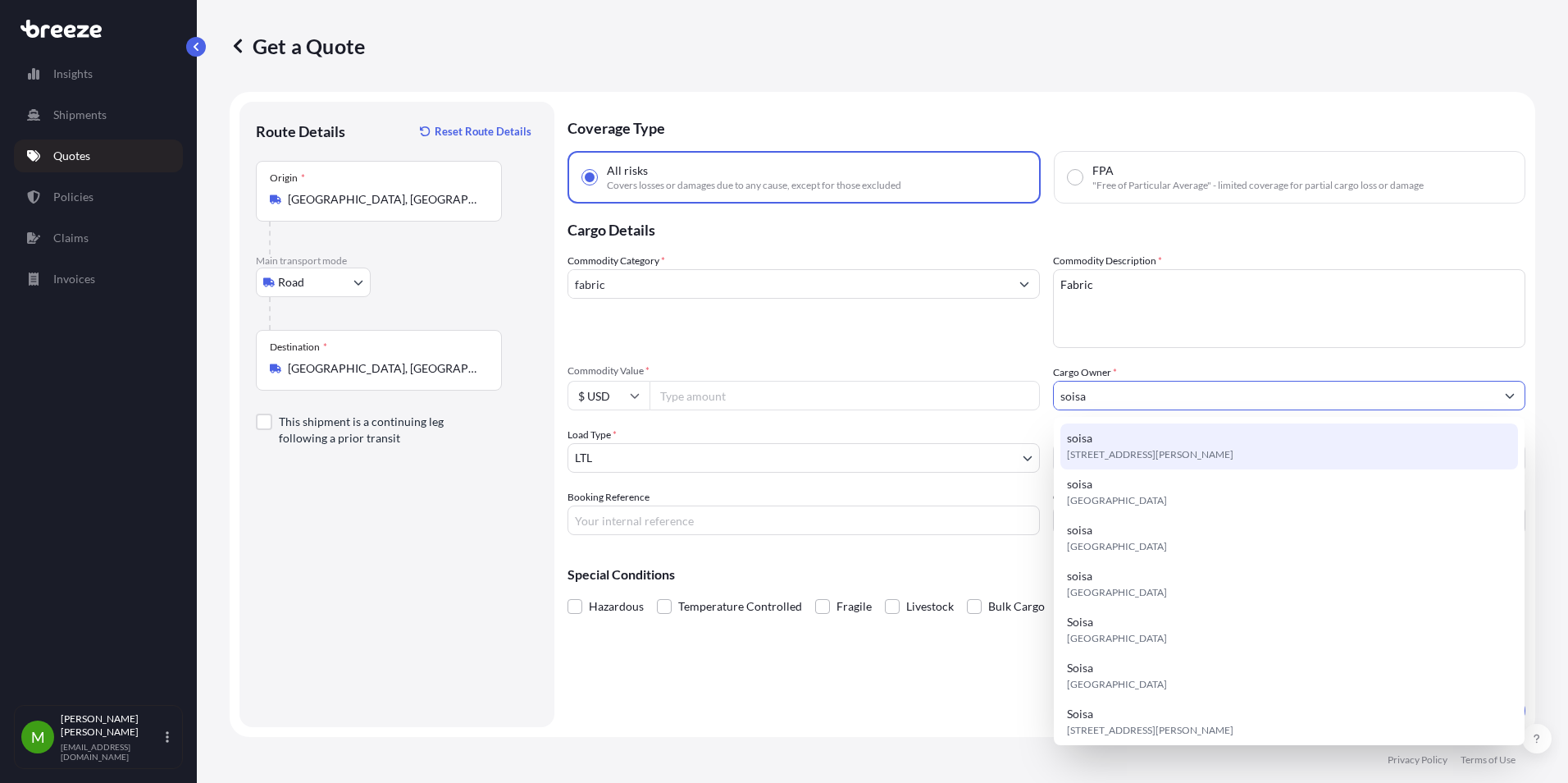
click at [1130, 446] on span "[STREET_ADDRESS][PERSON_NAME]" at bounding box center [1151, 454] width 167 height 16
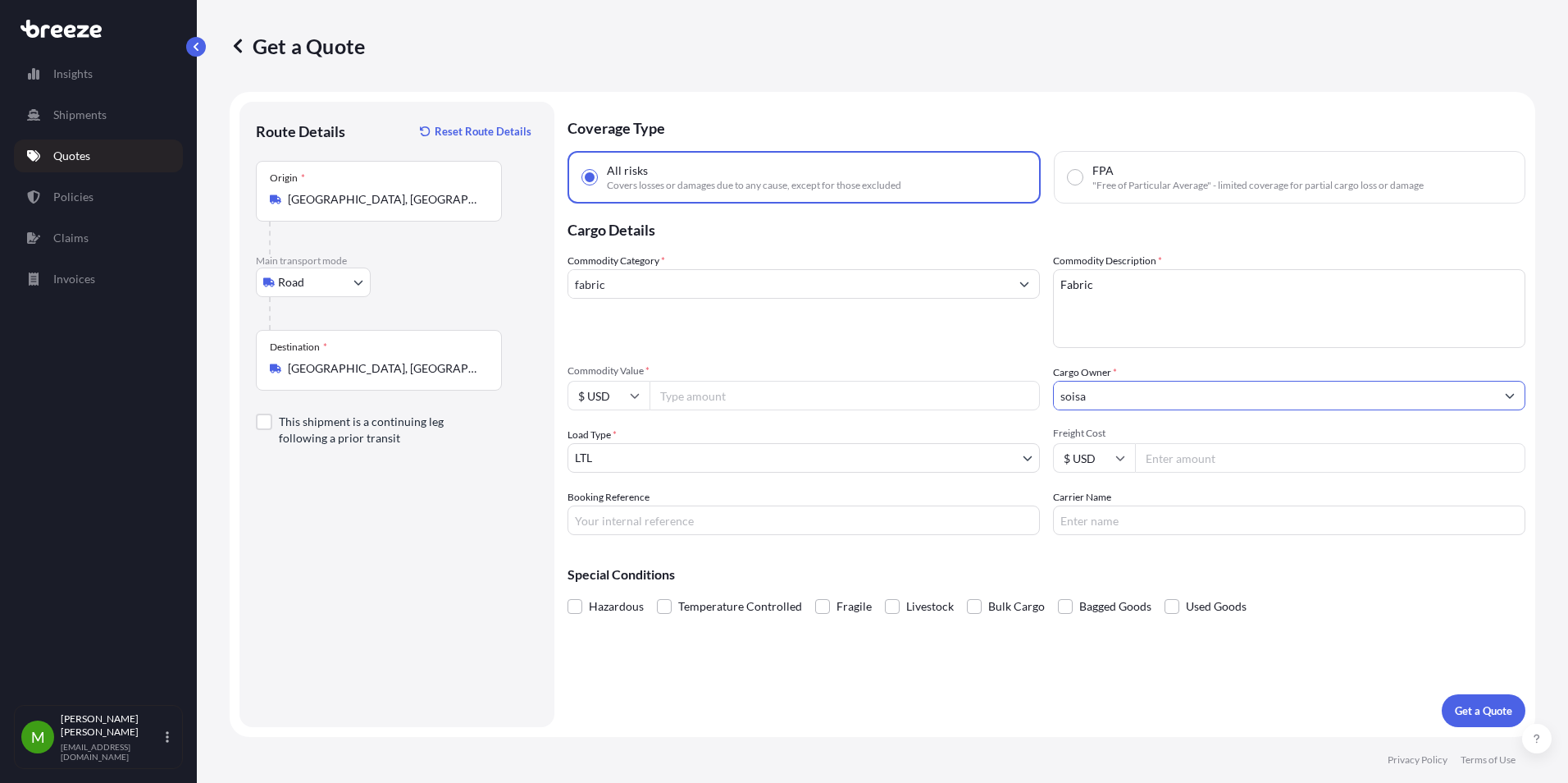
type input "soisa"
click at [770, 403] on input "Commodity Value *" at bounding box center [845, 395] width 391 height 30
click at [776, 384] on input "Commodity Value *" at bounding box center [845, 395] width 391 height 30
type input "17302.34"
click at [1151, 456] on input "Freight Cost" at bounding box center [1330, 458] width 391 height 30
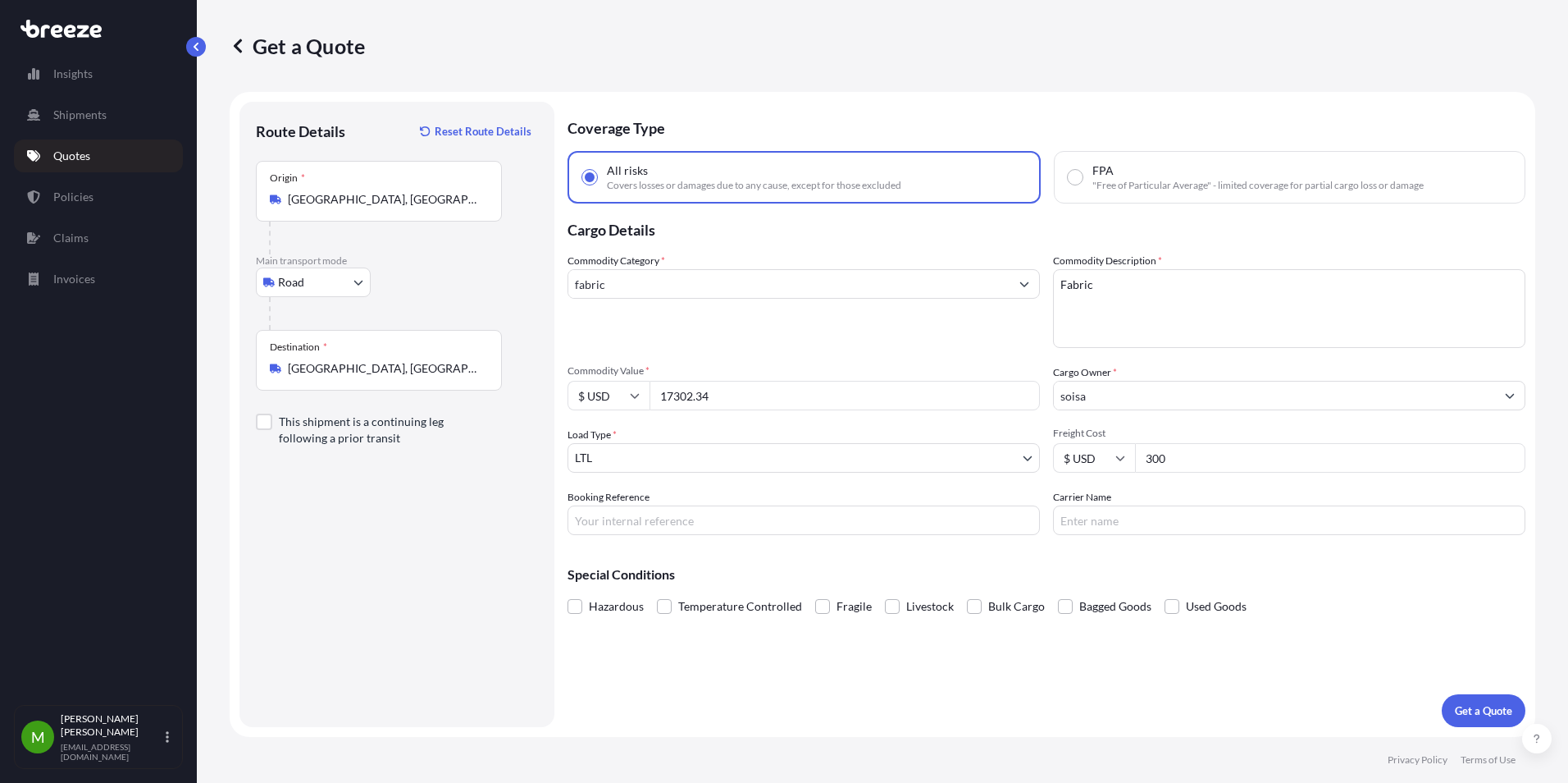
type input "300"
click at [980, 531] on input "Booking Reference" at bounding box center [803, 520] width 472 height 30
paste input "QUOTE #1719 PO 37424"
type input "QUOTE #1719 PO 37424"
click at [1477, 705] on p "Get a Quote" at bounding box center [1483, 710] width 57 height 16
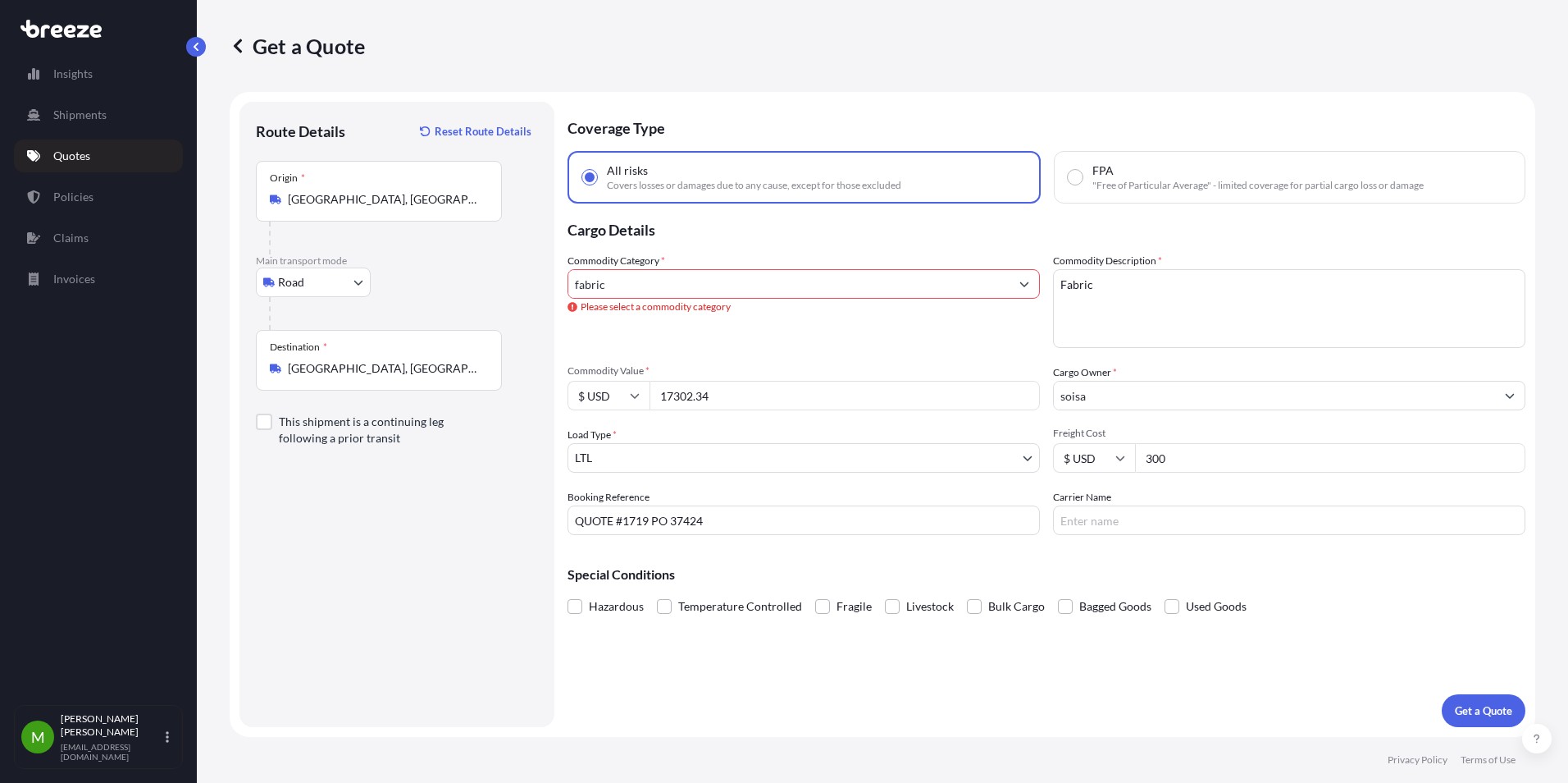
click at [913, 297] on input "fabric" at bounding box center [789, 284] width 441 height 30
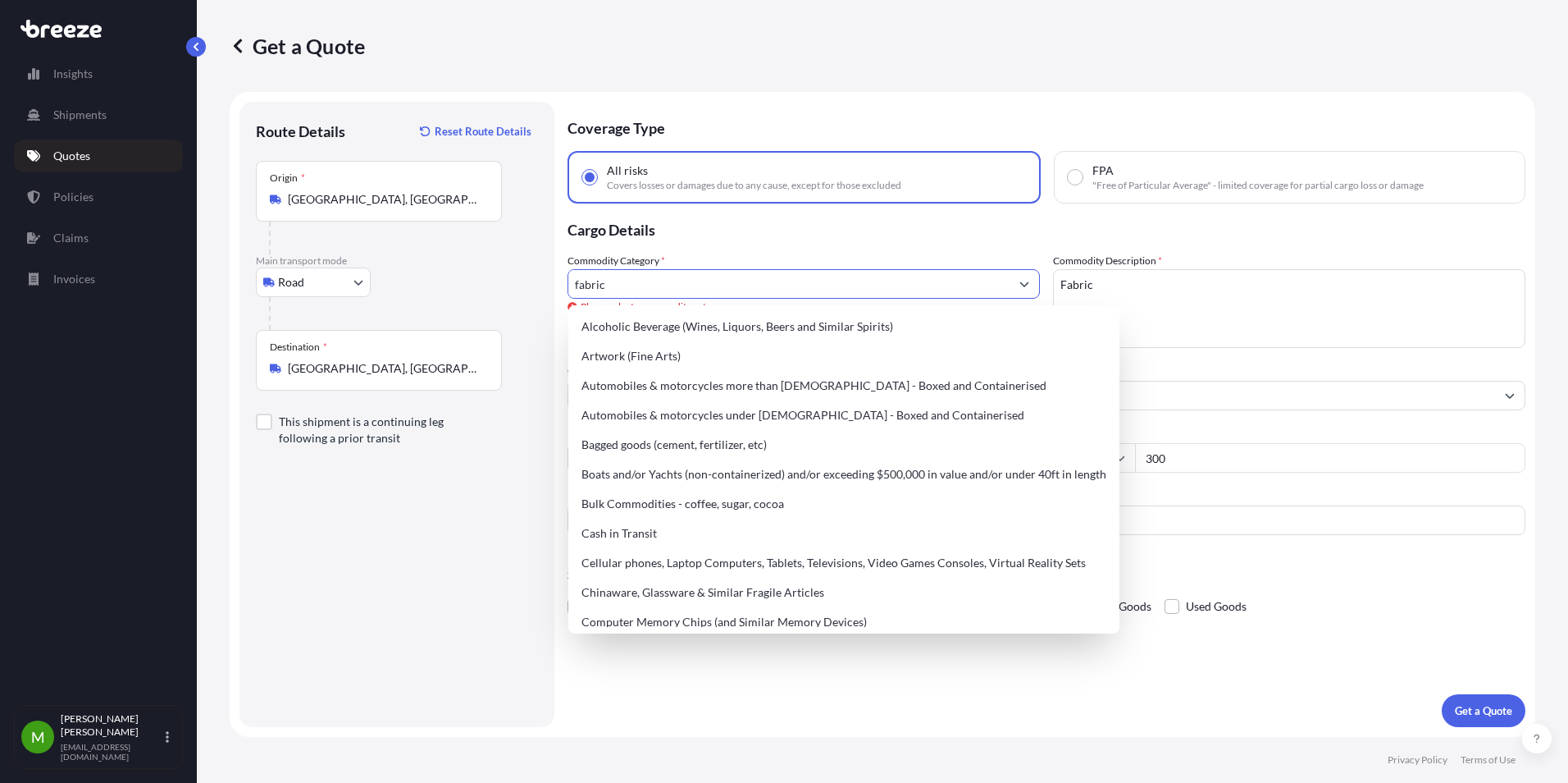
click at [913, 297] on input "fabric" at bounding box center [789, 284] width 441 height 30
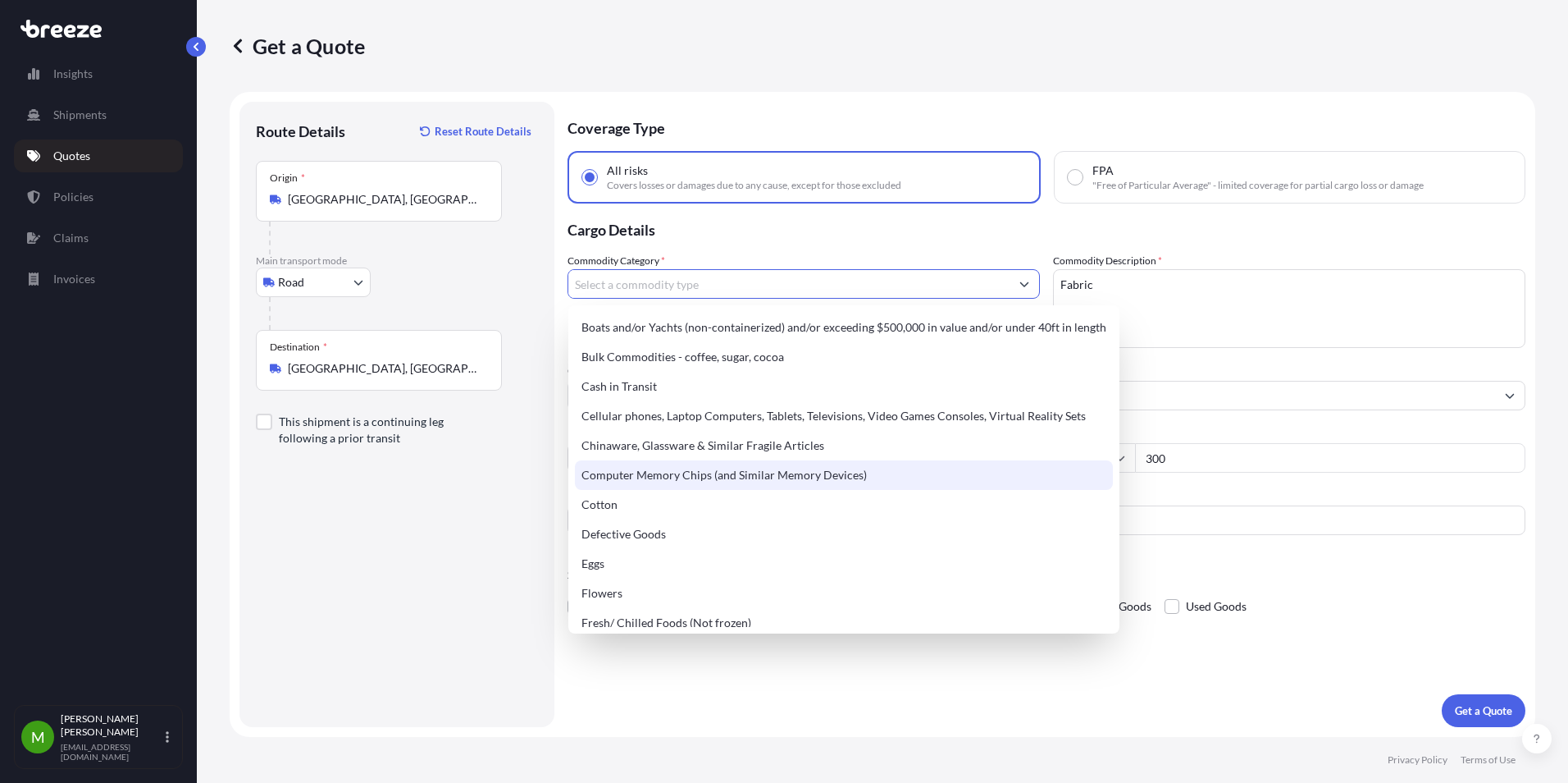
scroll to position [156, 0]
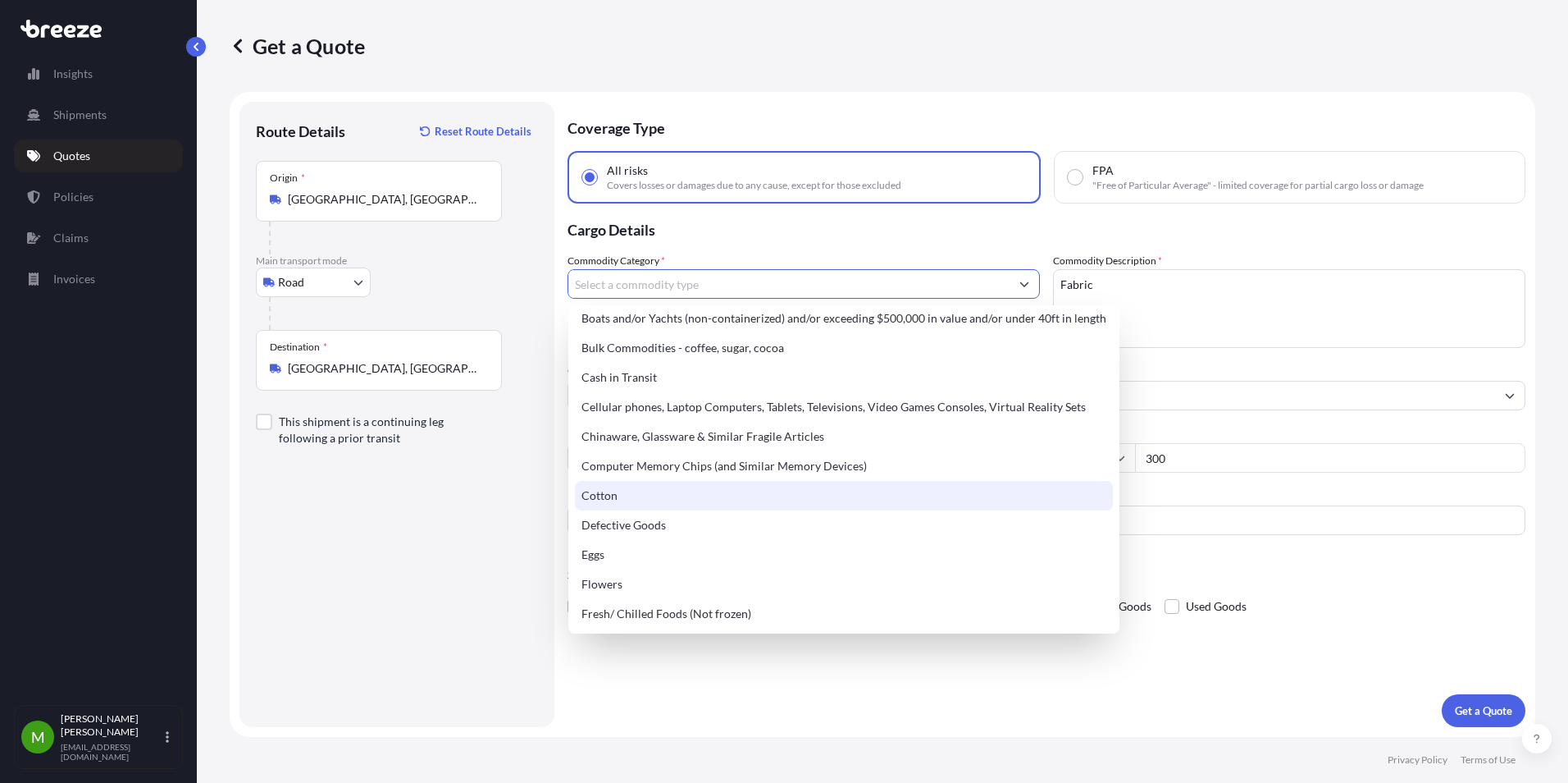
click at [918, 498] on div "Cotton" at bounding box center [844, 495] width 538 height 30
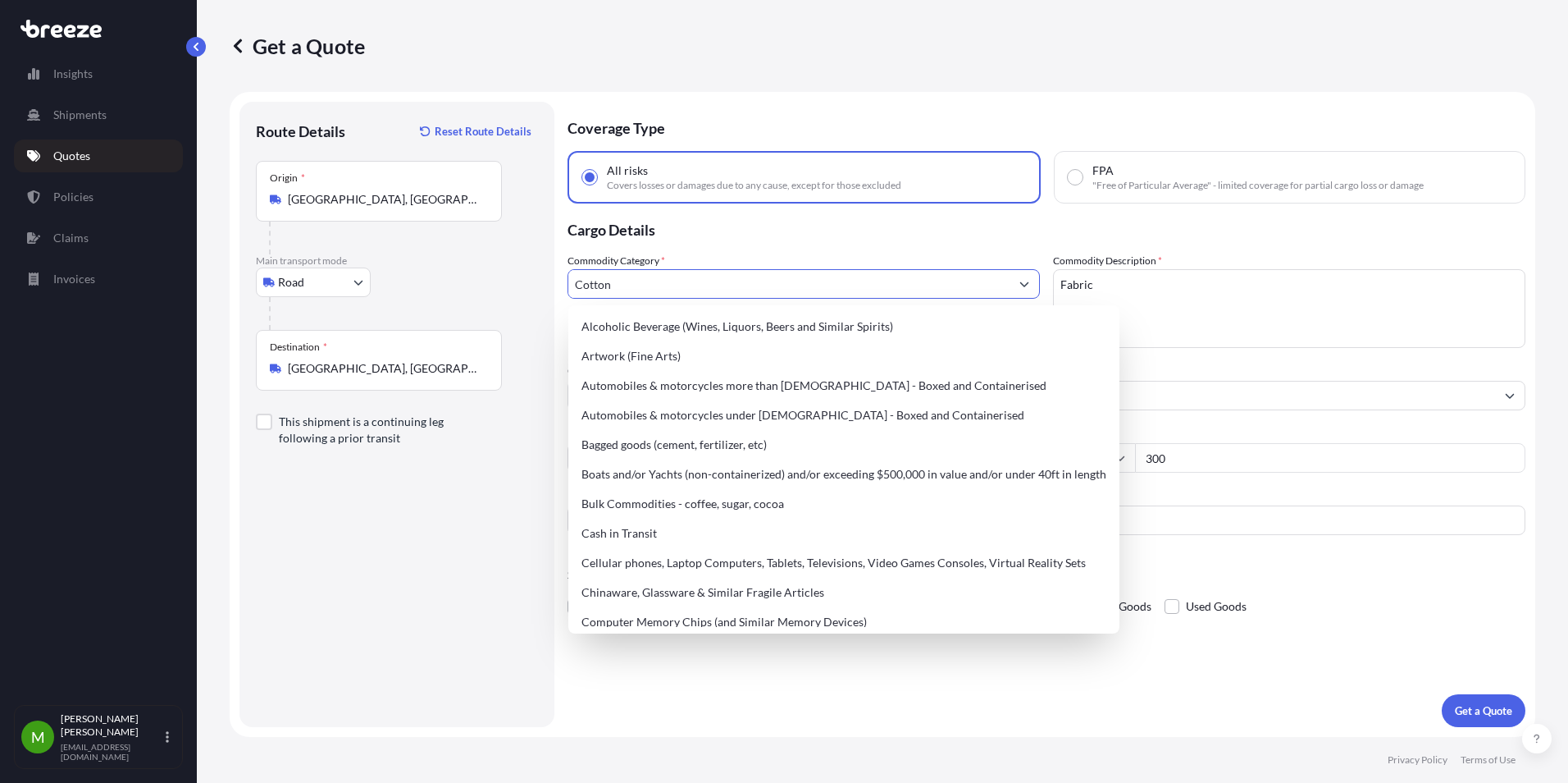
click at [1029, 284] on icon "Show suggestions" at bounding box center [1025, 284] width 10 height 10
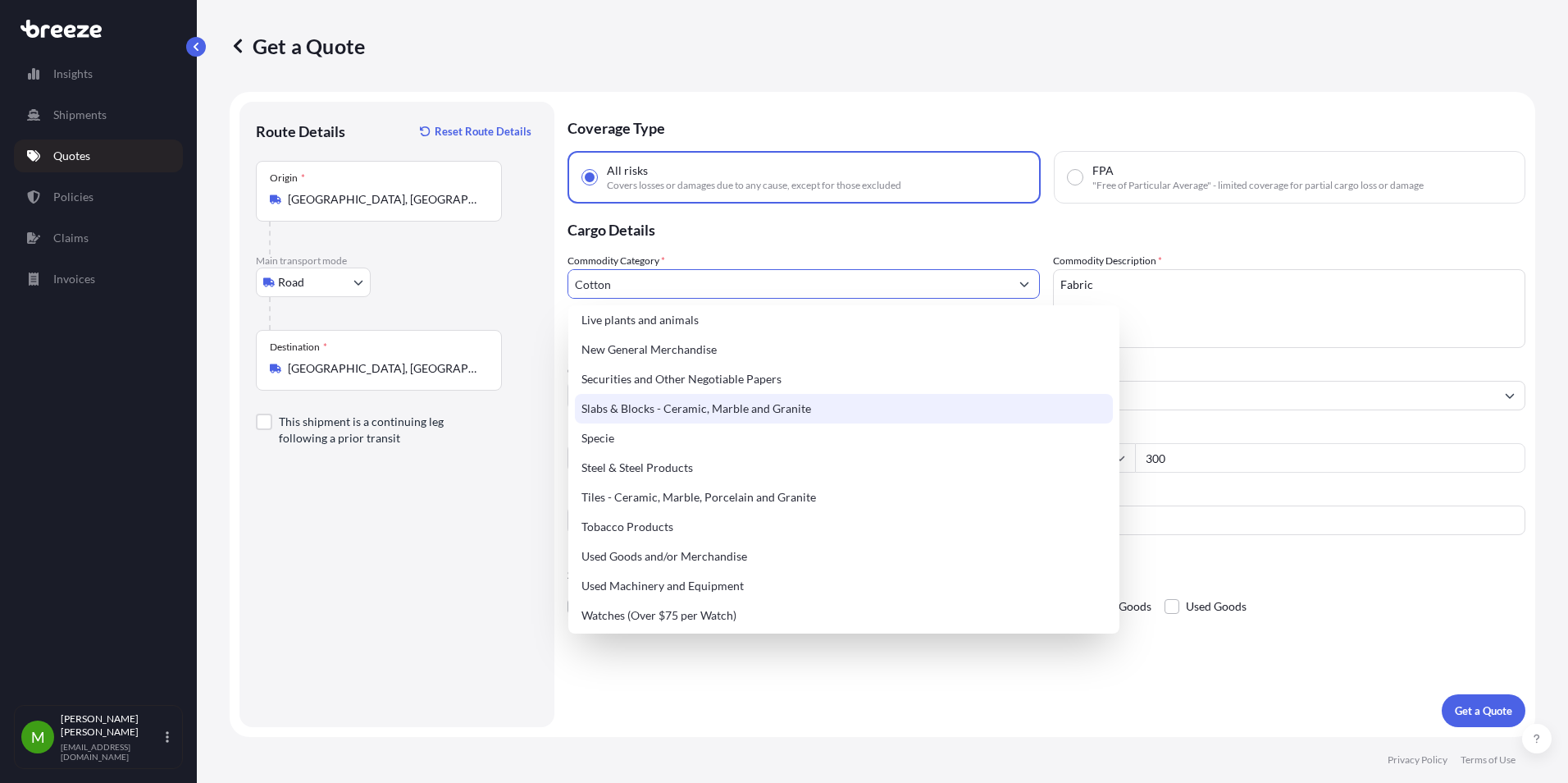
scroll to position [689, 0]
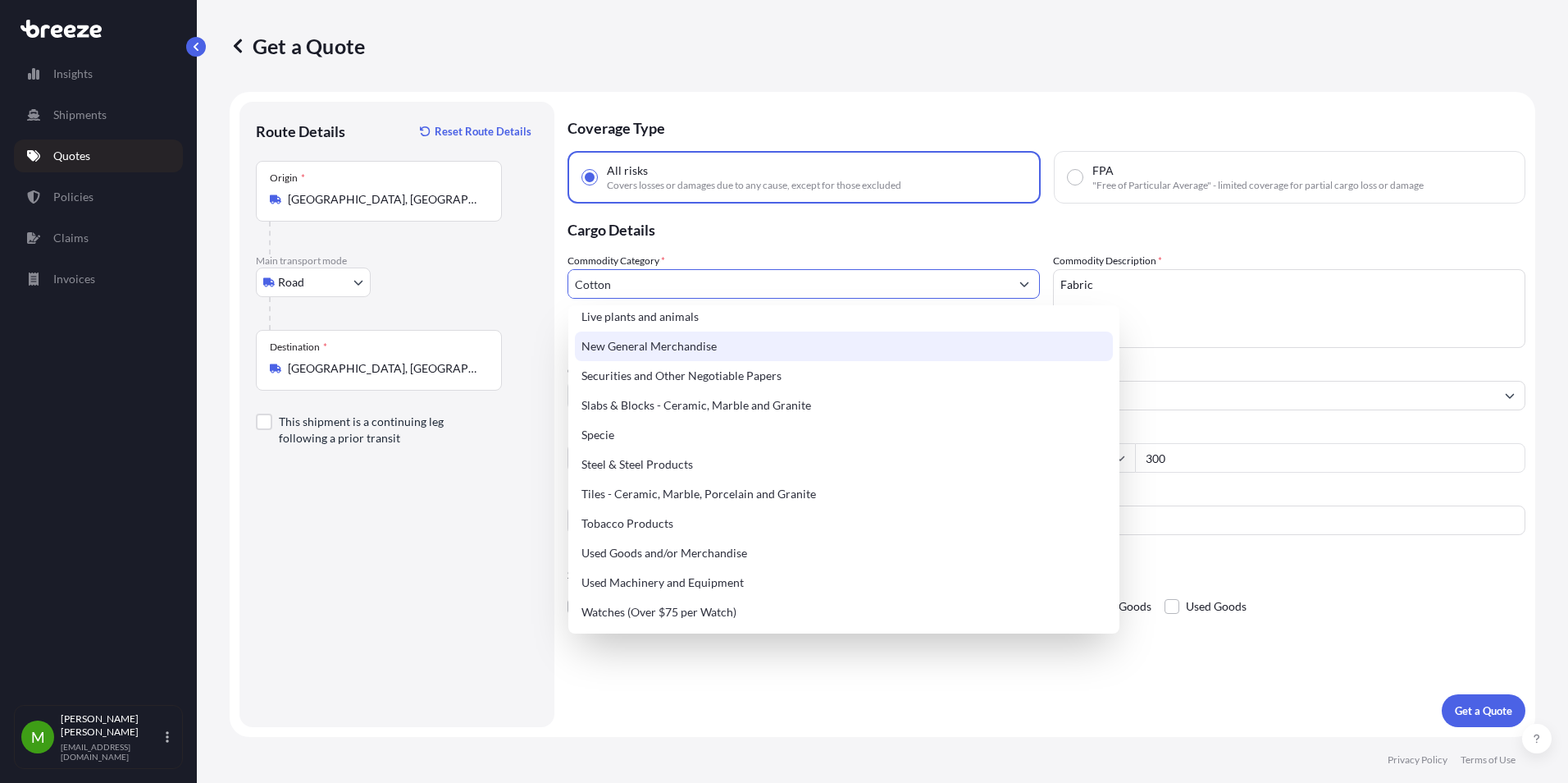
type input "Cotton"
click at [1260, 320] on textarea "Fabric" at bounding box center [1289, 308] width 472 height 79
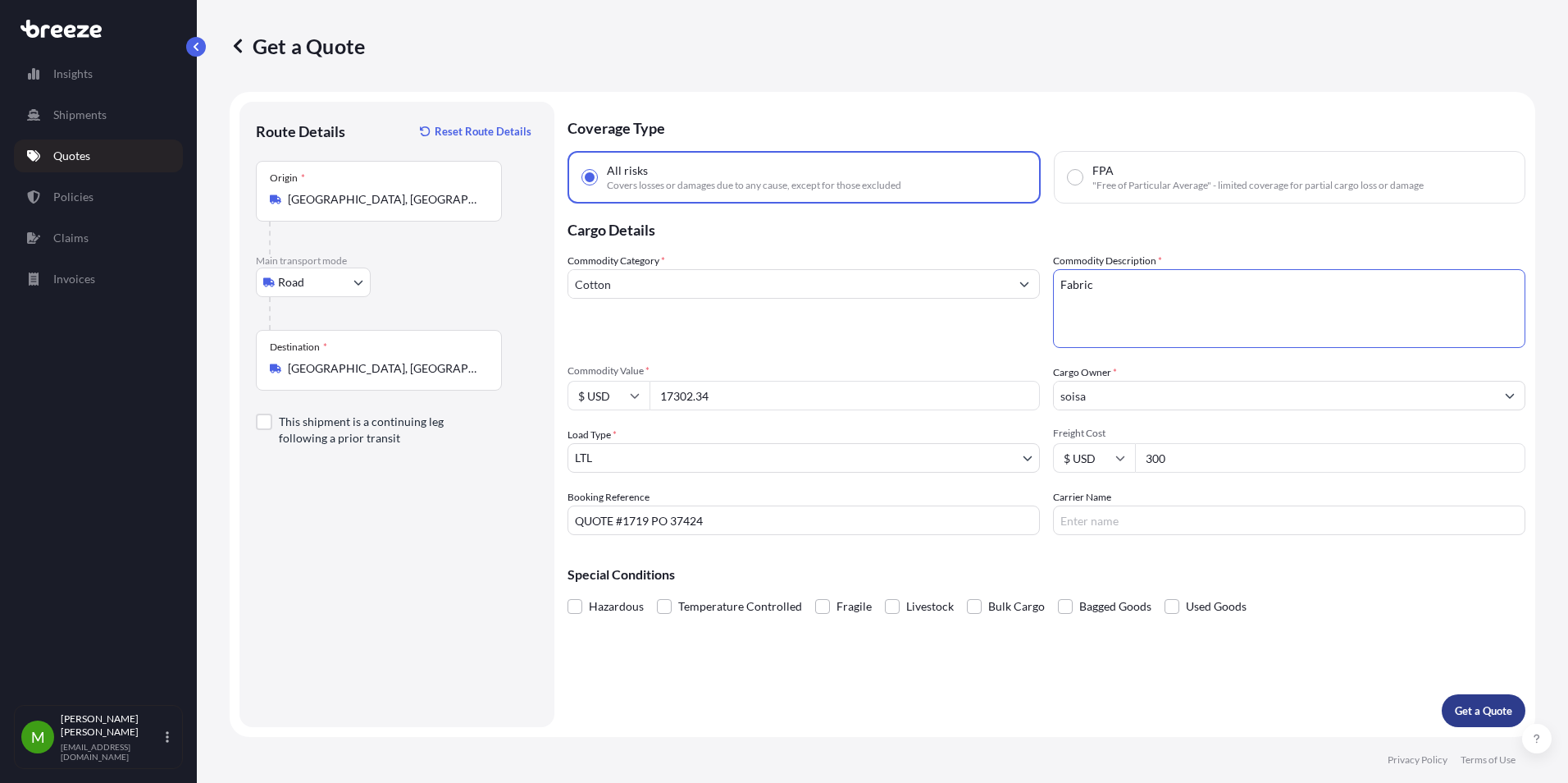
click at [1474, 715] on p "Get a Quote" at bounding box center [1483, 710] width 57 height 16
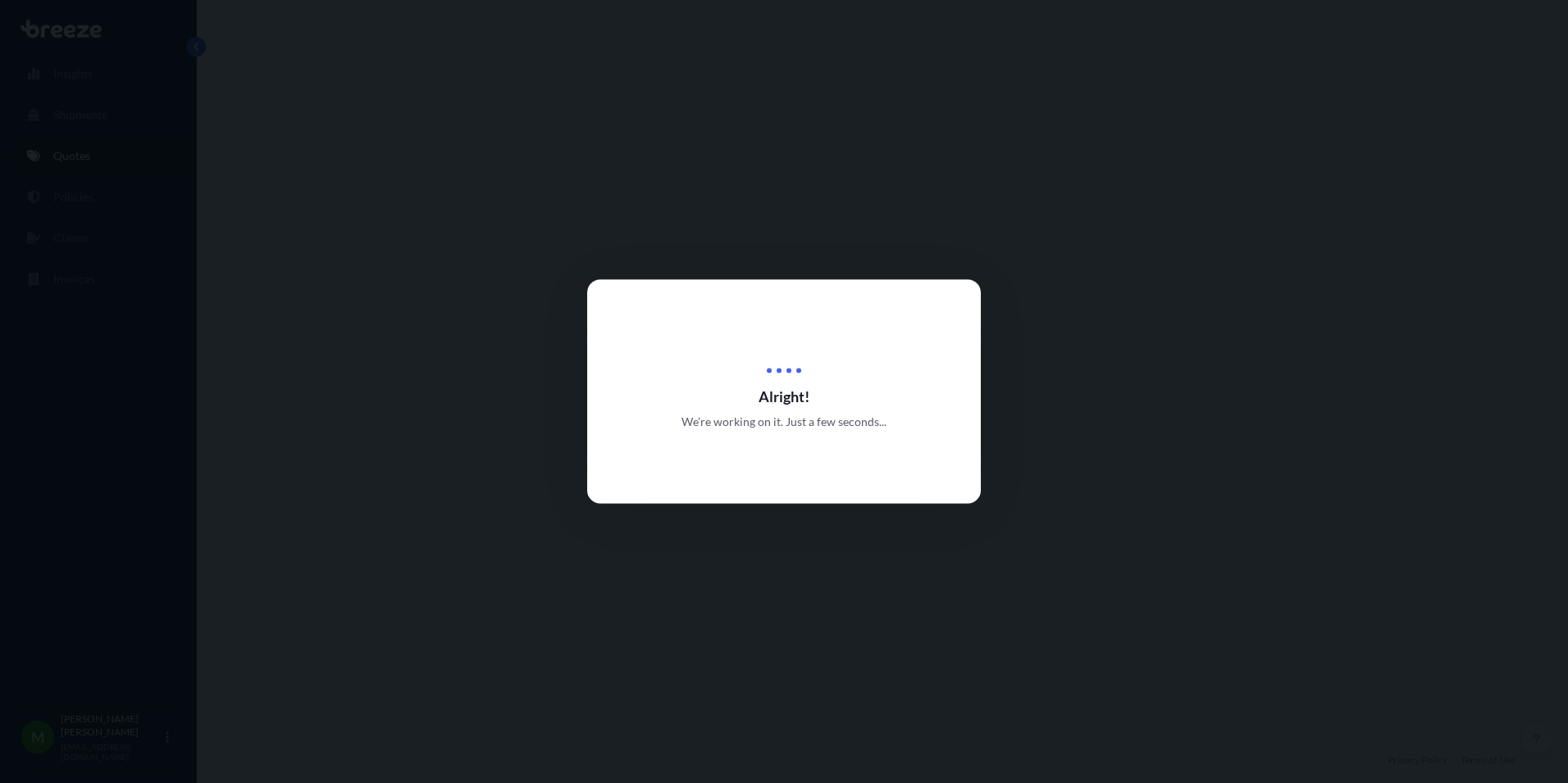
select select "Road"
select select "1"
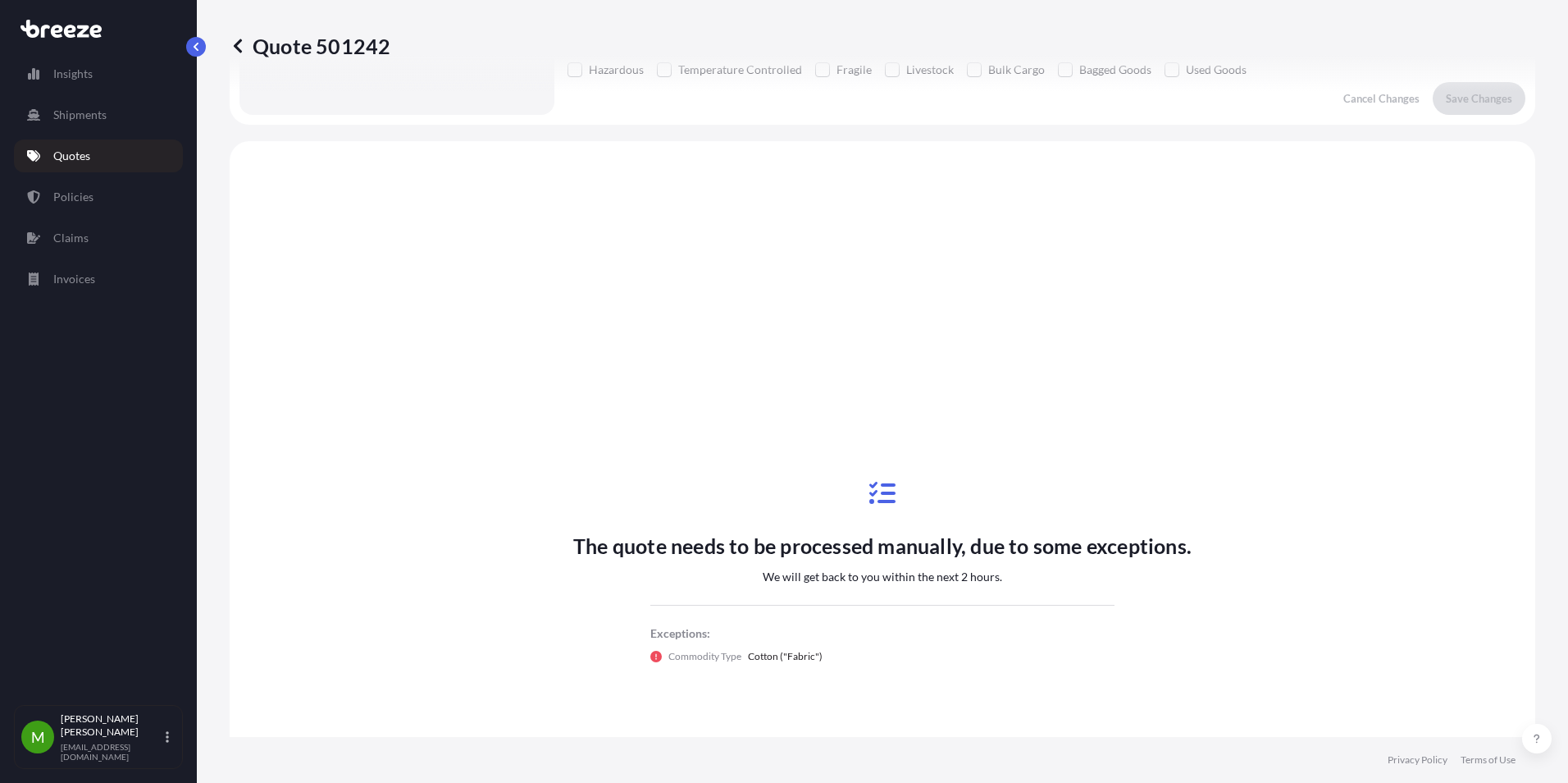
scroll to position [595, 0]
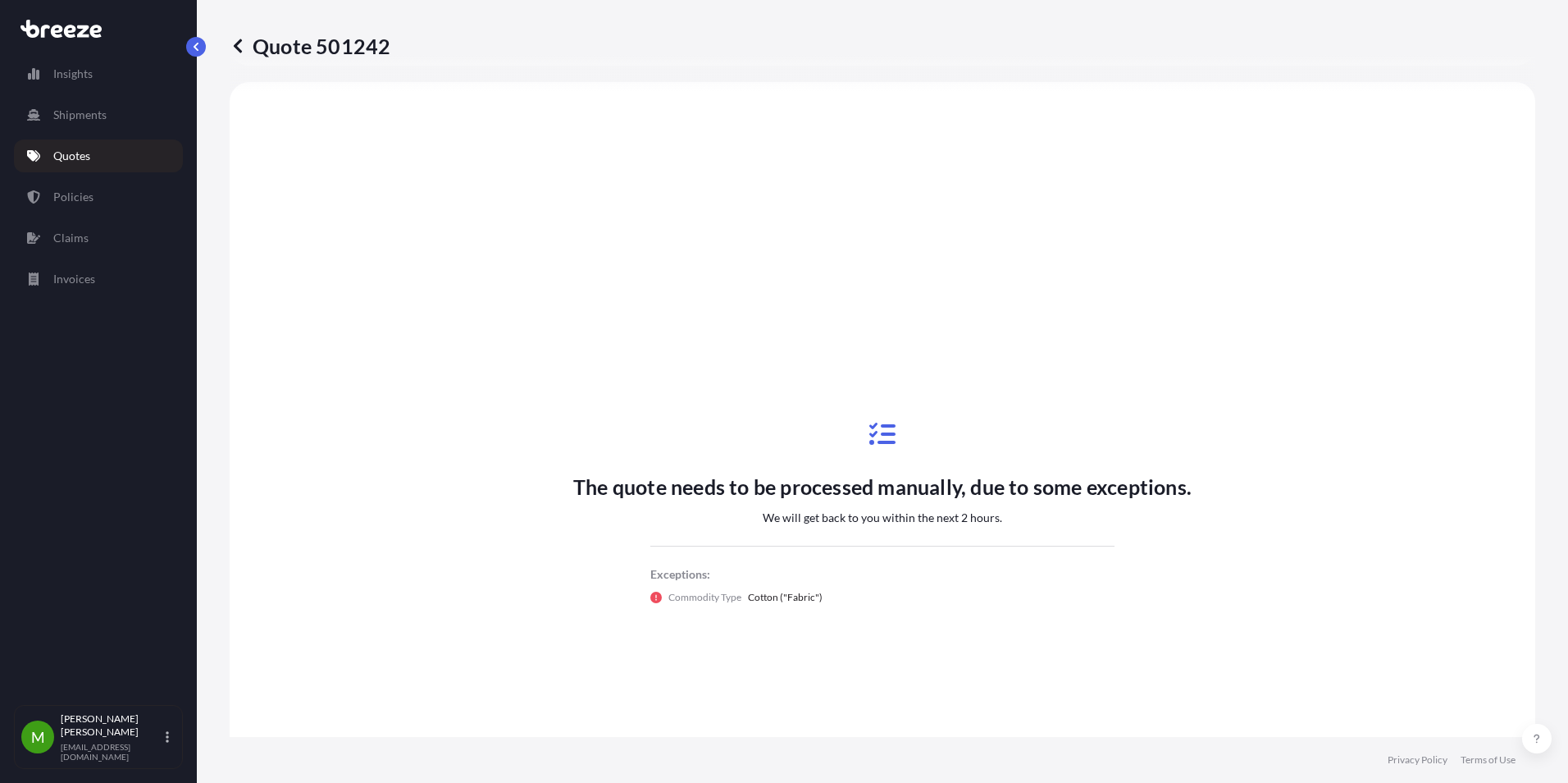
click at [765, 597] on p "Cotton ("Fabric")" at bounding box center [785, 597] width 75 height 16
click at [650, 599] on icon at bounding box center [655, 596] width 11 height 11
click at [72, 155] on p "Quotes" at bounding box center [71, 156] width 37 height 16
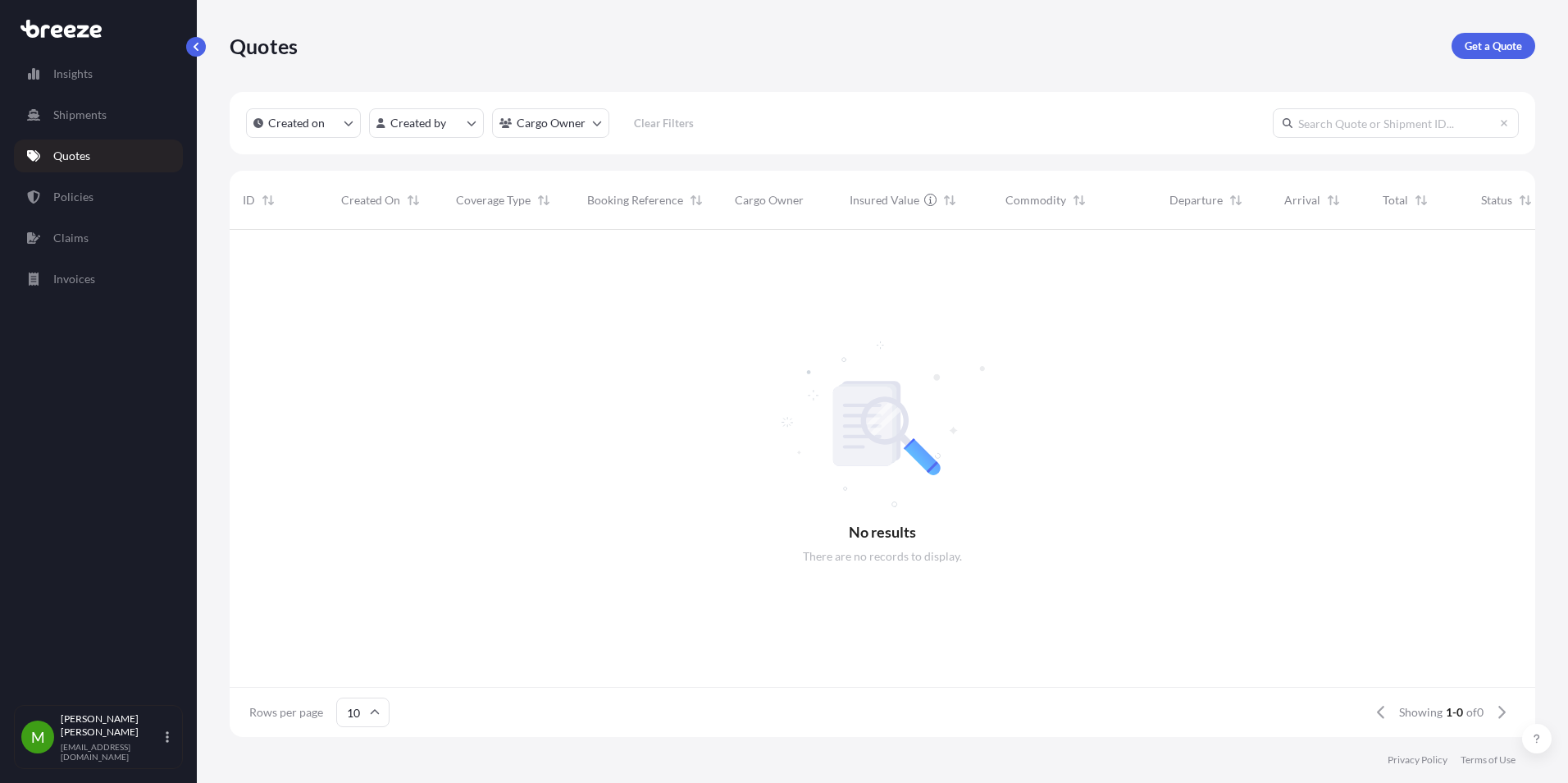
scroll to position [503, 1293]
